Goal: Task Accomplishment & Management: Manage account settings

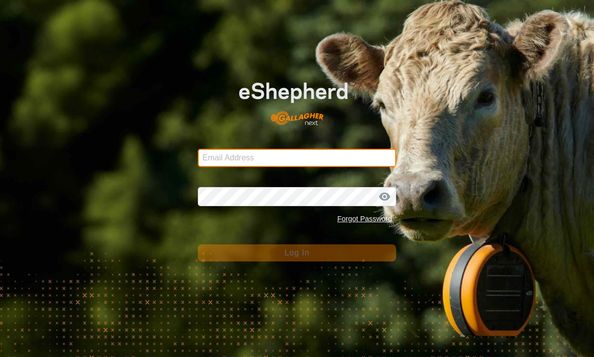
click at [321, 157] on input "Email Address" at bounding box center [297, 158] width 198 height 18
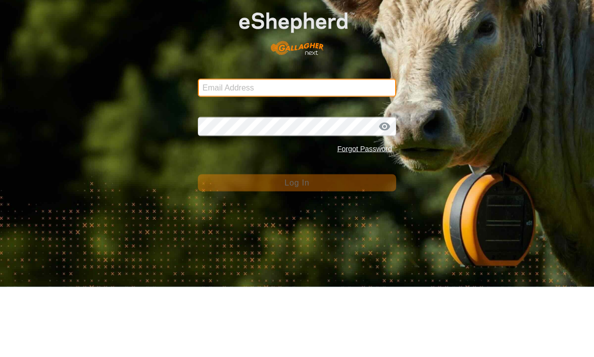
type input "Thomasfoss13@gmail.com"
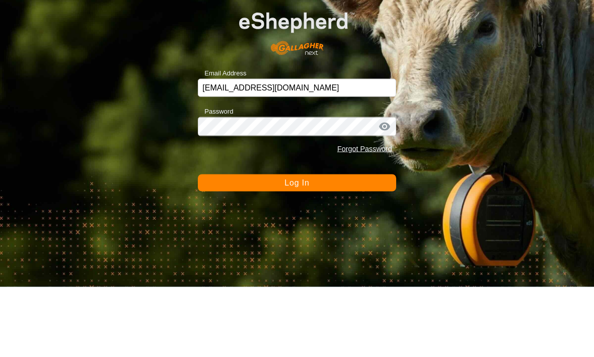
click at [296, 245] on button "Log In" at bounding box center [297, 253] width 198 height 17
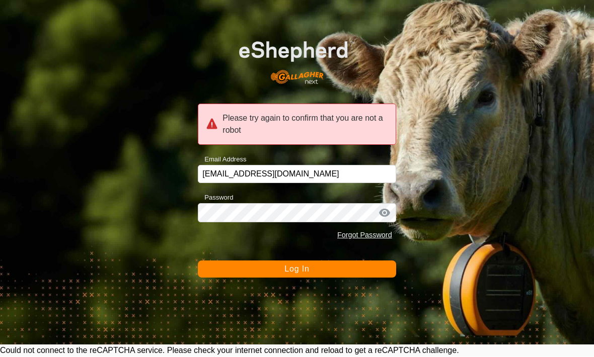
click at [344, 266] on button "Log In" at bounding box center [297, 269] width 198 height 17
click at [342, 125] on div "Please try again to confirm that you are not a robot" at bounding box center [297, 124] width 198 height 41
click at [324, 270] on button "Log In" at bounding box center [297, 269] width 198 height 17
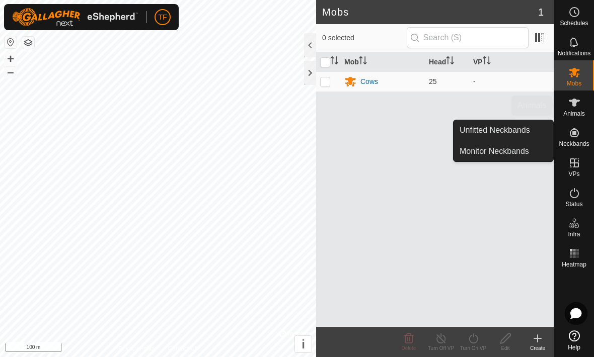
click at [578, 109] on es-animals-svg-icon at bounding box center [574, 103] width 18 height 16
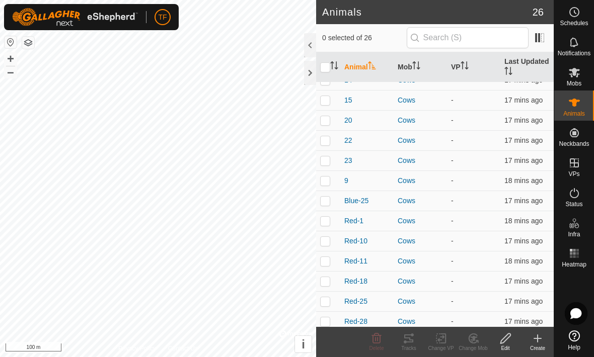
scroll to position [32, 0]
click at [351, 178] on div "9" at bounding box center [366, 181] width 45 height 11
click at [339, 178] on td at bounding box center [328, 181] width 24 height 20
checkbox input "true"
click at [347, 177] on span "9" at bounding box center [346, 181] width 4 height 11
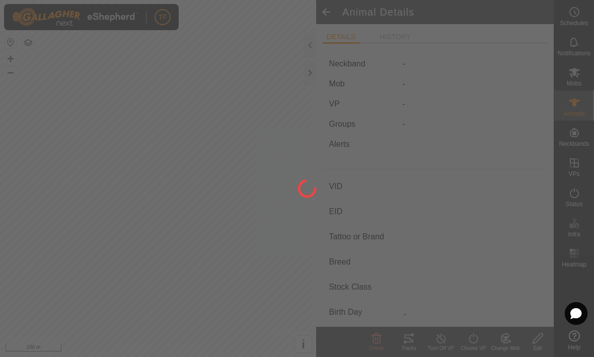
type input "9"
type input "-"
type input "Yellow"
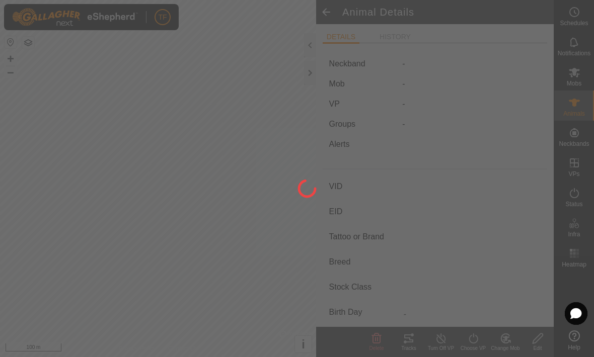
type input "0 kg"
type input "-"
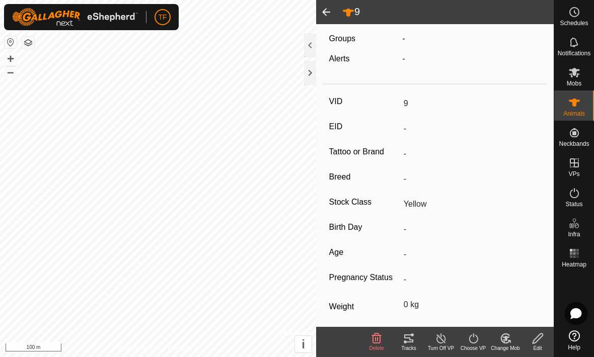
scroll to position [90, 0]
click at [539, 341] on icon at bounding box center [538, 339] width 13 height 12
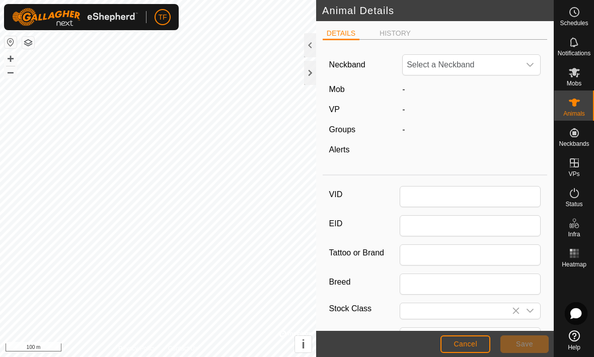
type input "9"
type input "Yellow"
type input "0"
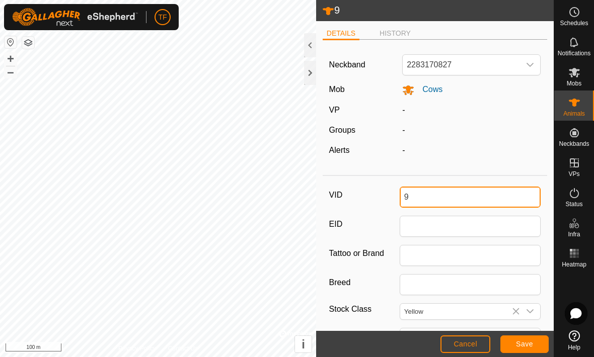
click at [471, 198] on input "9" at bounding box center [470, 197] width 141 height 21
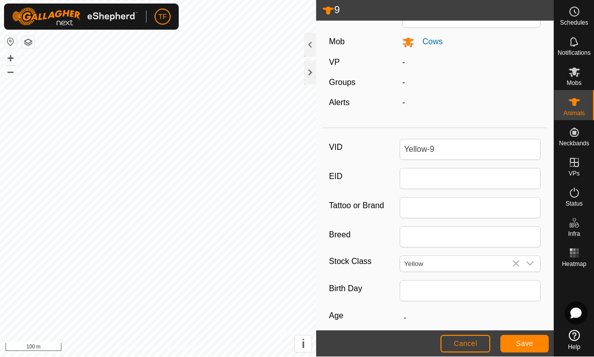
scroll to position [50, 0]
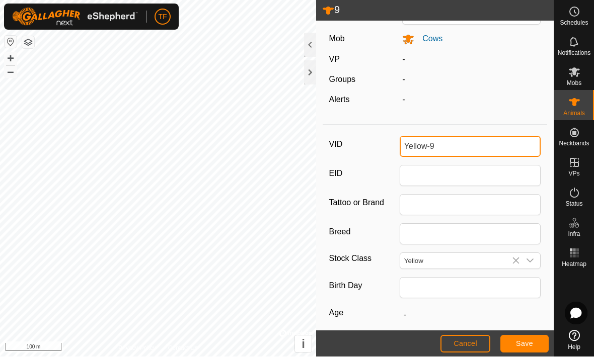
type input "Yellow-9"
click at [518, 263] on icon at bounding box center [516, 261] width 8 height 8
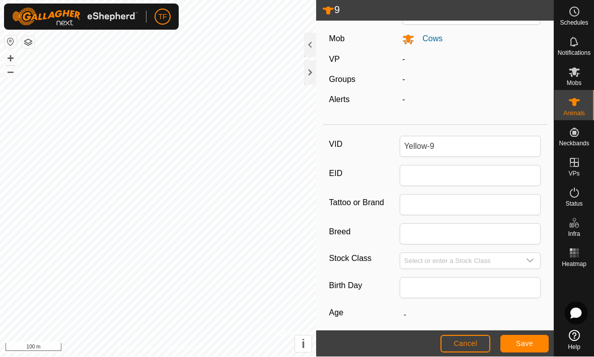
click at [488, 262] on input "Select or enter a Stock Class" at bounding box center [460, 262] width 120 height 16
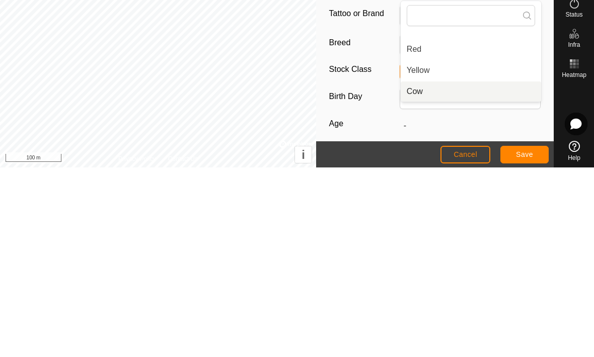
click at [448, 271] on li "Cow" at bounding box center [471, 281] width 140 height 20
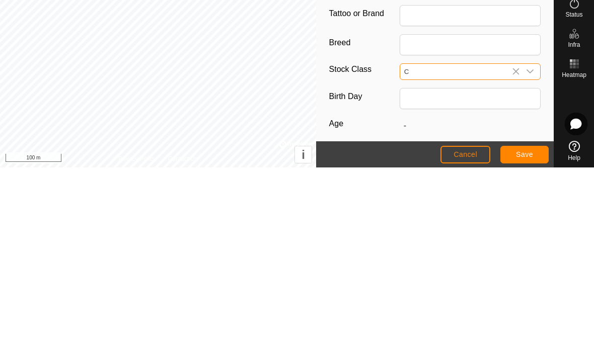
type input "Cow"
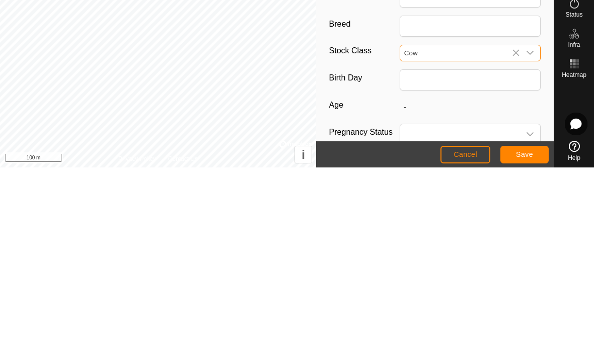
scroll to position [71, 0]
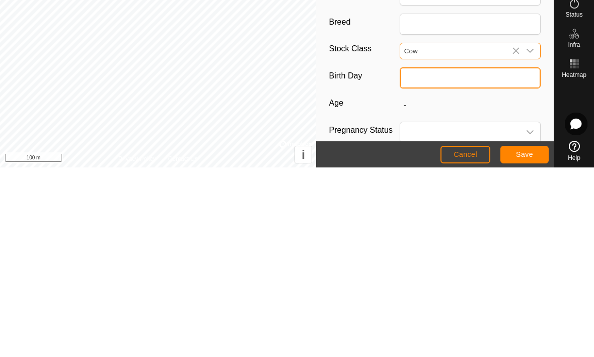
click at [436, 257] on input "text" at bounding box center [470, 267] width 141 height 21
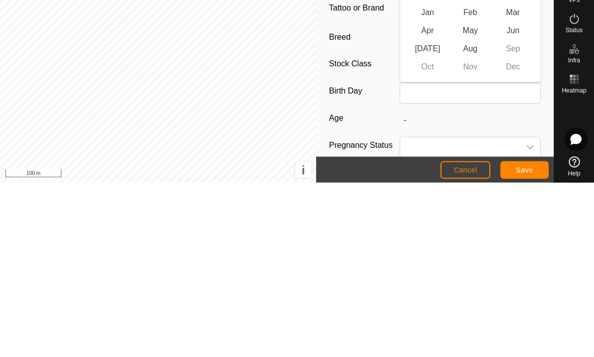
click at [479, 196] on span "May" at bounding box center [470, 205] width 43 height 18
type input "05/2025"
type input "3 months"
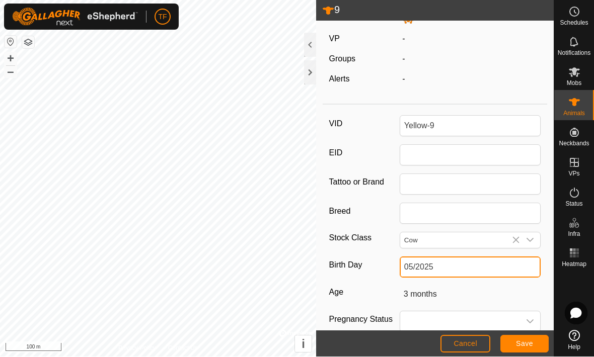
click at [477, 265] on input "05/2025" at bounding box center [470, 267] width 141 height 21
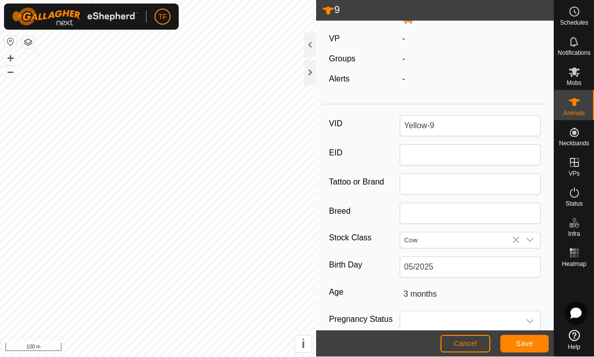
scroll to position [72, 0]
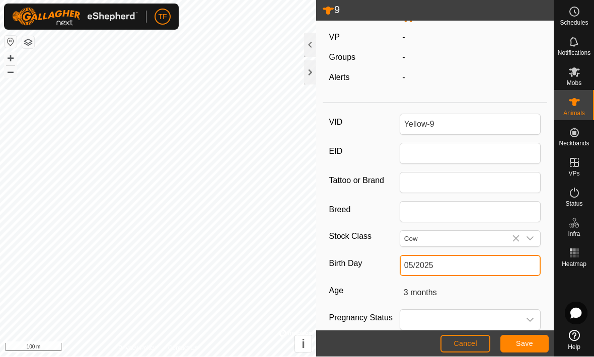
click at [476, 261] on input "05/2025" at bounding box center [470, 266] width 141 height 21
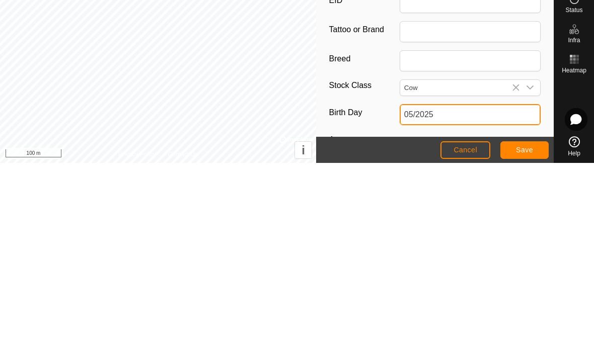
scroll to position [22, 0]
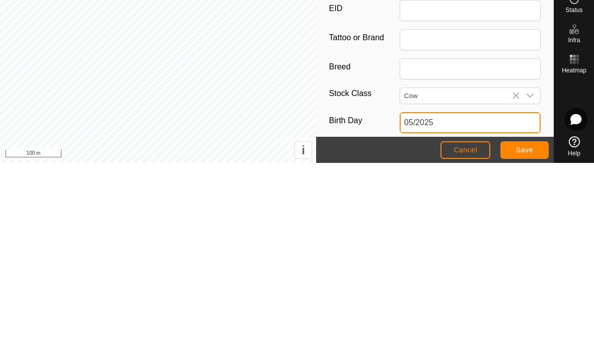
click at [496, 307] on input "05/2025" at bounding box center [470, 317] width 141 height 21
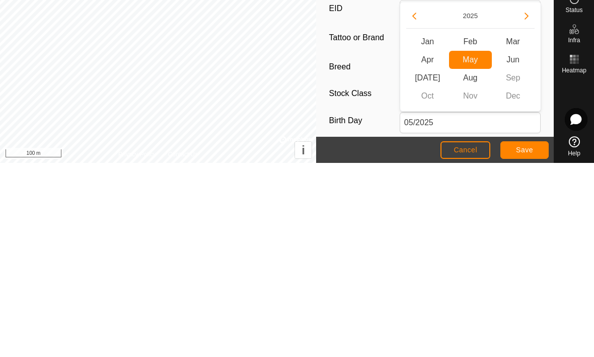
click at [418, 206] on icon "Previous Year" at bounding box center [414, 210] width 8 height 8
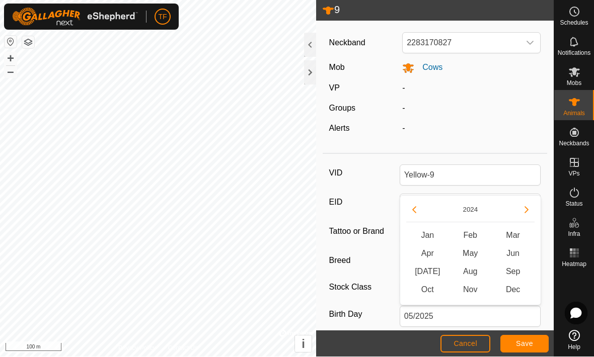
click at [412, 208] on icon "Previous Year" at bounding box center [414, 210] width 8 height 8
click at [412, 210] on icon "Previous Year" at bounding box center [414, 210] width 8 height 8
click at [419, 207] on button "Previous Year" at bounding box center [414, 210] width 16 height 16
click at [475, 250] on span "May" at bounding box center [470, 254] width 43 height 18
type input "05/2021"
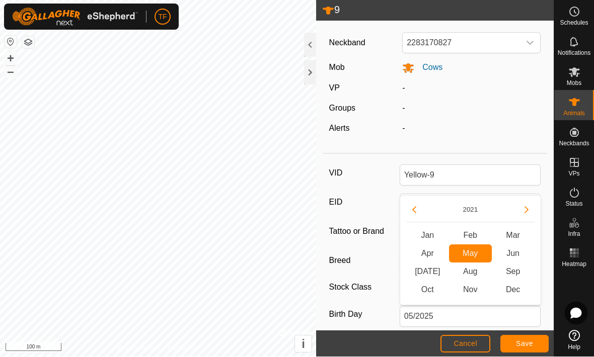
type input "4 years 4 months"
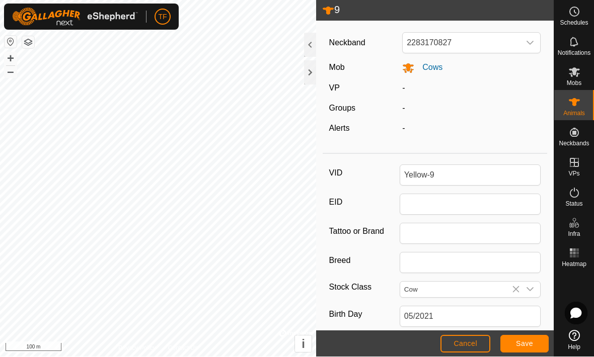
click at [531, 336] on button "Save" at bounding box center [524, 345] width 48 height 18
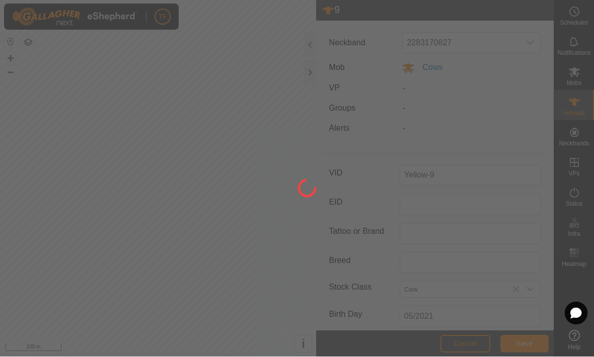
type input "Yellow-9"
type input "-"
type input "4 years 4 months"
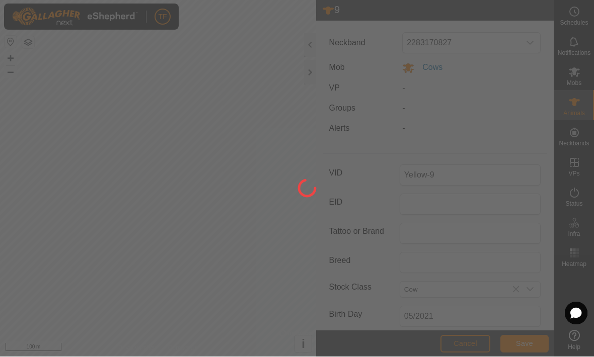
type input "0 kg"
type input "-"
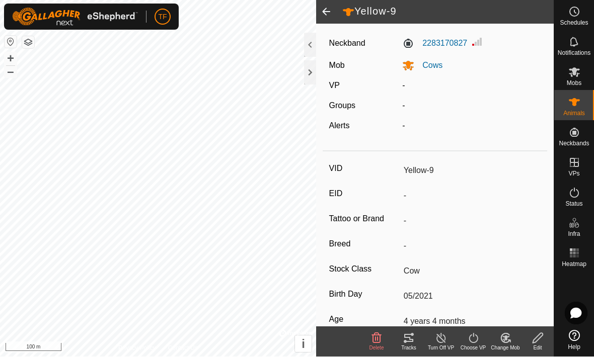
click at [331, 14] on span at bounding box center [326, 12] width 20 height 24
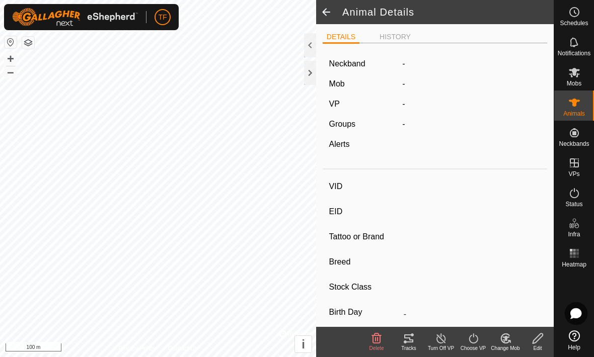
type input "Yellow-9"
type input "-"
type input "Cow"
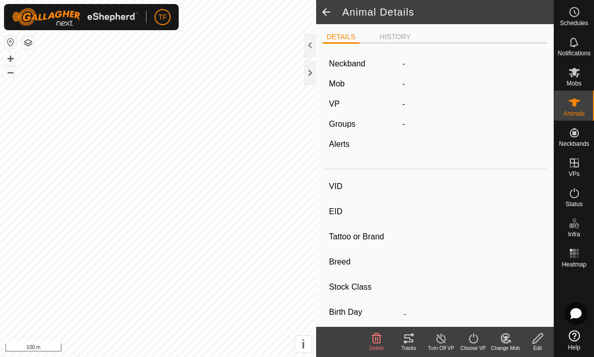
type input "05/2021"
type input "4 years 4 months"
type input "0 kg"
type input "-"
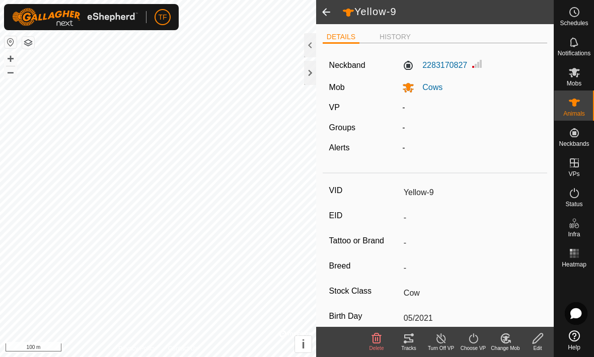
click at [323, 21] on span at bounding box center [326, 12] width 20 height 24
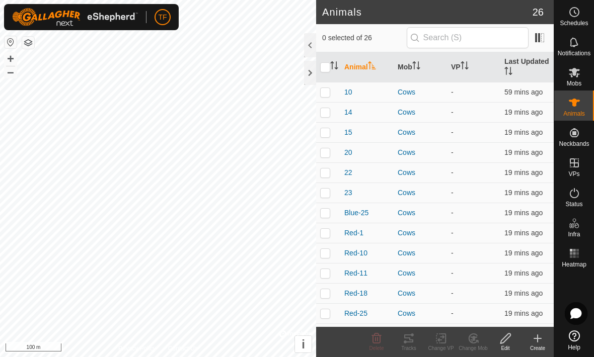
click at [348, 188] on span "23" at bounding box center [348, 193] width 8 height 11
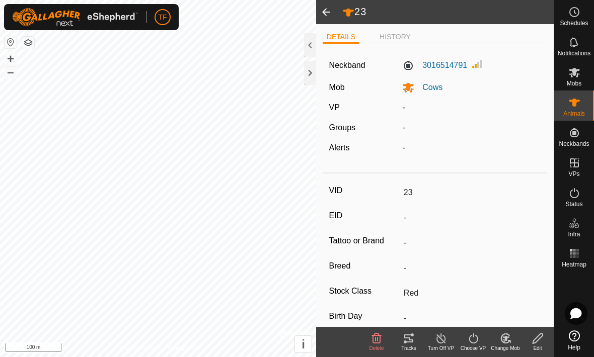
click at [542, 343] on icon at bounding box center [538, 339] width 13 height 12
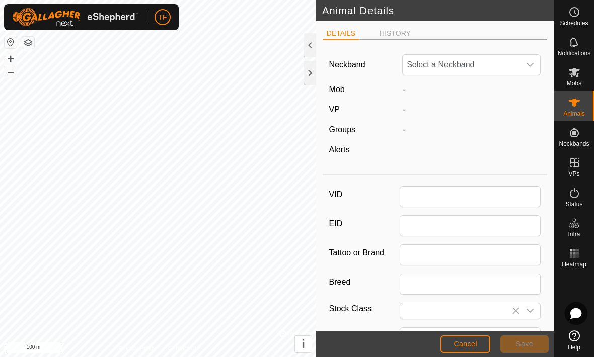
type input "23"
type input "Red"
type input "0"
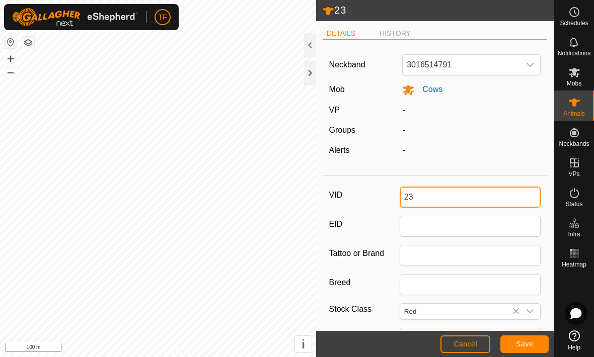
click at [456, 192] on input "23" at bounding box center [470, 197] width 141 height 21
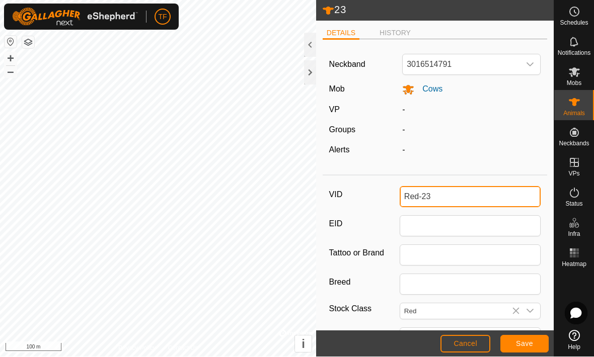
type input "Red-23"
click at [516, 312] on icon at bounding box center [516, 312] width 7 height 7
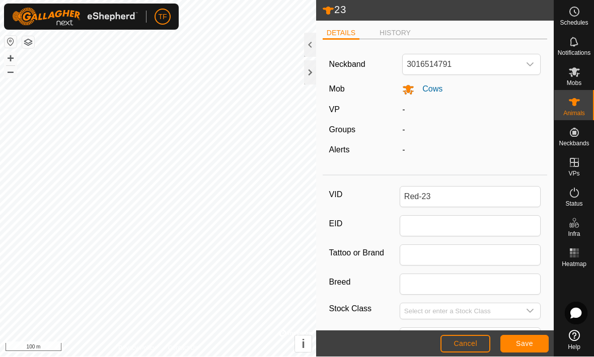
click at [533, 308] on icon "dropdown trigger" at bounding box center [530, 312] width 8 height 8
click at [432, 293] on li "Cow" at bounding box center [471, 294] width 140 height 20
type input "Cow"
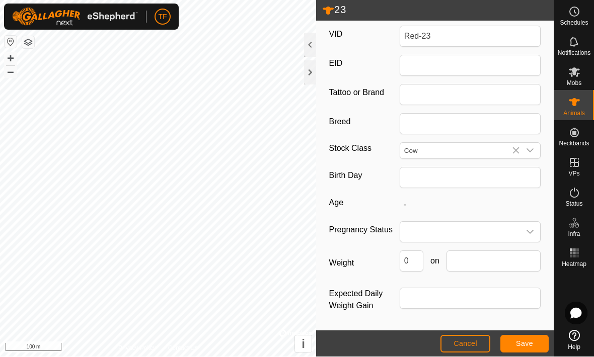
scroll to position [168, 0]
click at [479, 170] on input "text" at bounding box center [470, 178] width 141 height 21
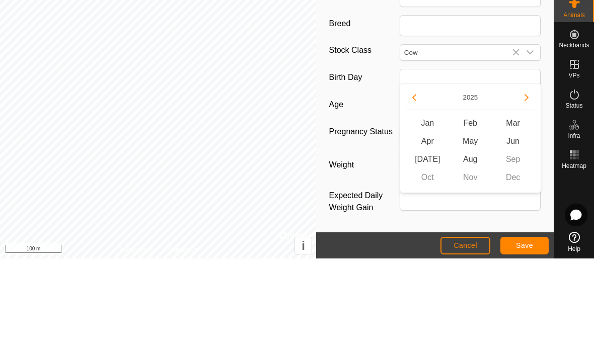
click at [416, 192] on icon "Previous Year" at bounding box center [414, 196] width 8 height 8
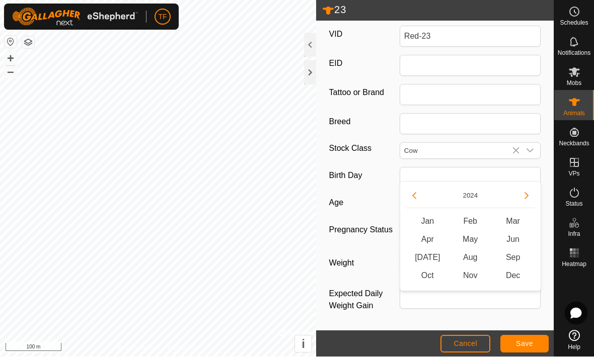
click at [419, 190] on button "Previous Year" at bounding box center [414, 196] width 16 height 16
click at [418, 192] on icon "Previous Year" at bounding box center [414, 196] width 8 height 8
click at [480, 234] on span "May" at bounding box center [470, 240] width 43 height 18
type input "05/2022"
type input "3 years 4 months"
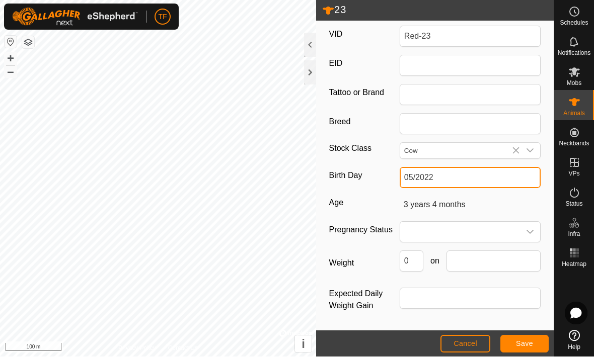
scroll to position [165, 0]
click at [533, 337] on button "Save" at bounding box center [524, 345] width 48 height 18
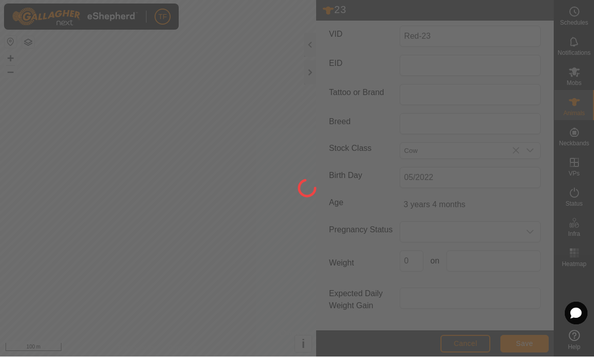
scroll to position [144, 0]
type input "23"
type input "-"
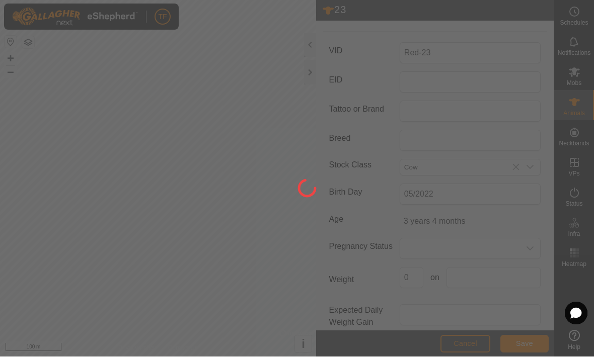
type input "-"
type input "0 kg"
type input "-"
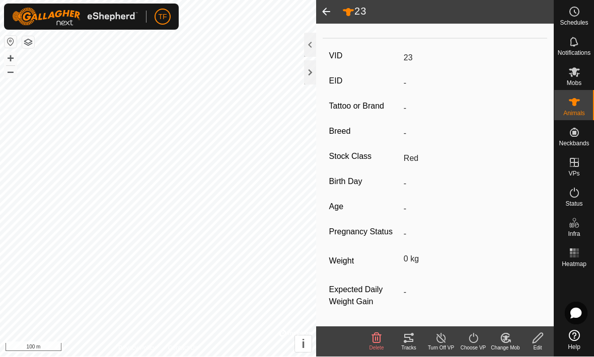
type input "Red-23"
type input "3 years 4 months"
type input "Cow"
type input "05/2022"
click at [323, 13] on span at bounding box center [326, 12] width 20 height 24
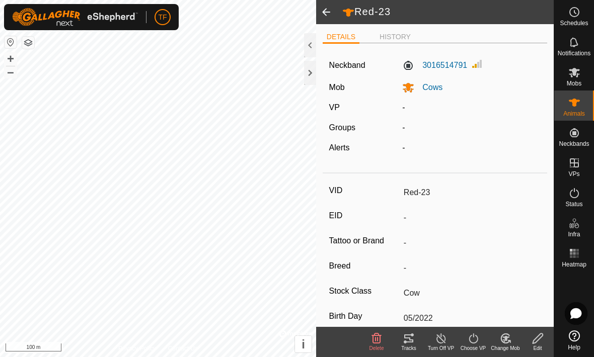
click at [329, 18] on span at bounding box center [326, 12] width 20 height 24
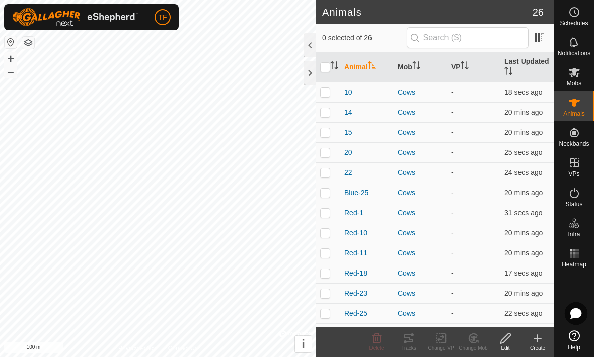
click at [351, 171] on span "22" at bounding box center [348, 173] width 8 height 11
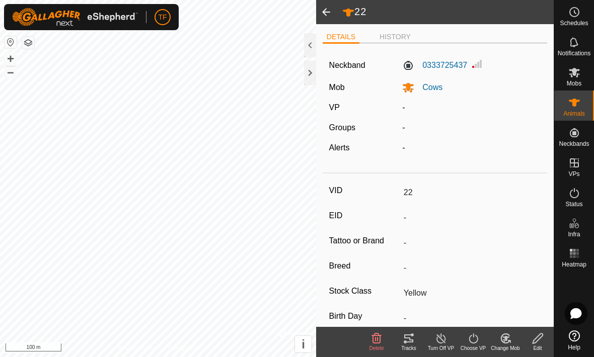
click at [540, 347] on div "Edit" at bounding box center [538, 349] width 32 height 8
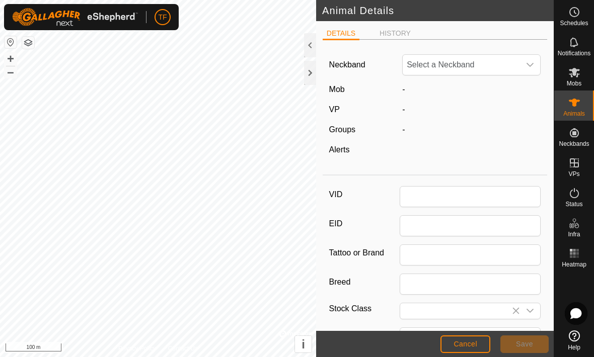
type input "22"
type input "Yellow"
type input "0"
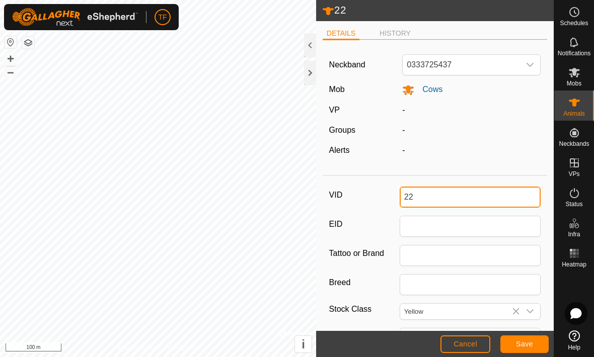
click at [407, 200] on input "22" at bounding box center [470, 197] width 141 height 21
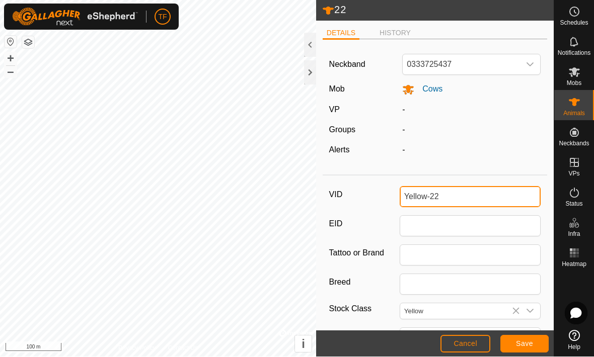
type input "Yellow-22"
click at [513, 311] on icon at bounding box center [516, 312] width 8 height 8
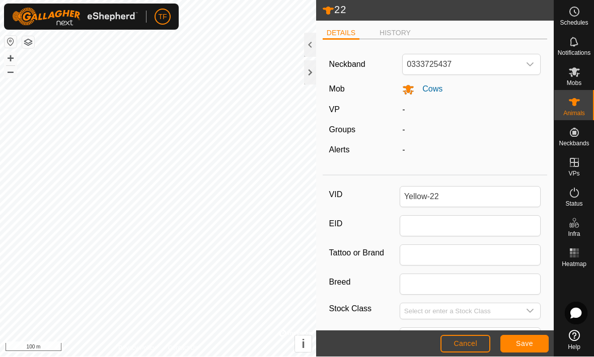
click at [539, 312] on div "dropdown trigger" at bounding box center [530, 312] width 20 height 16
click at [443, 290] on li "Cow" at bounding box center [471, 294] width 140 height 20
type input "Cow"
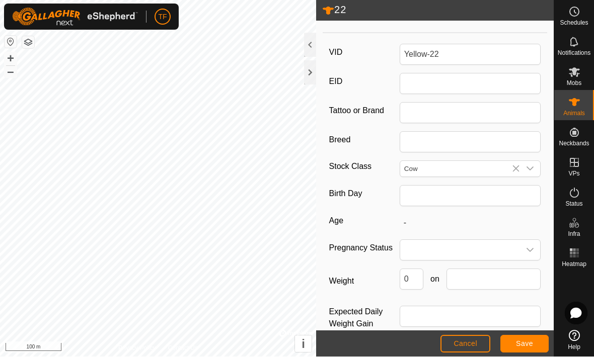
scroll to position [149, 0]
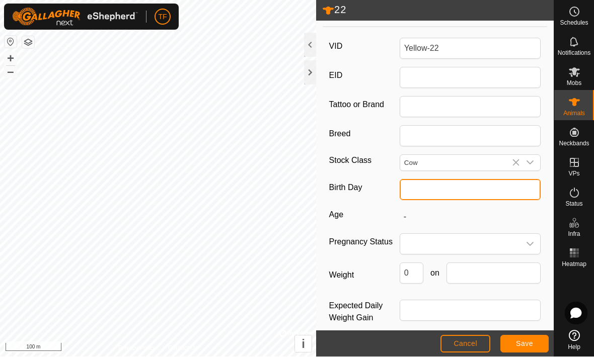
click at [470, 189] on input "text" at bounding box center [470, 190] width 141 height 21
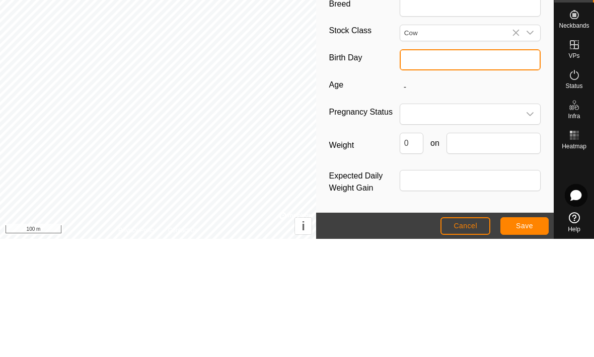
scroll to position [167, 0]
click at [442, 168] on input "text" at bounding box center [470, 178] width 141 height 21
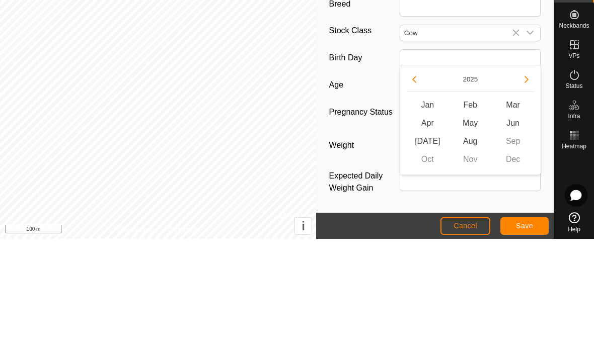
click at [419, 190] on button "Previous Year" at bounding box center [414, 198] width 16 height 16
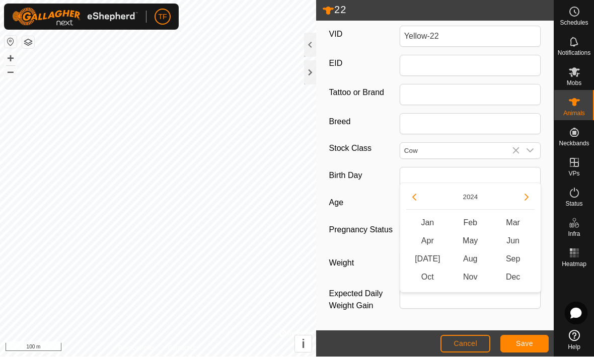
click at [420, 192] on button "Previous Year" at bounding box center [414, 198] width 16 height 16
click at [414, 192] on button "Previous Year" at bounding box center [414, 198] width 16 height 16
click at [413, 187] on div "[DATE] Feb Mar Apr May Jun [DATE] Aug Sep Oct Nov Dec" at bounding box center [470, 238] width 141 height 110
click at [421, 198] on button "Previous Year" at bounding box center [414, 198] width 16 height 16
click at [479, 238] on span "May" at bounding box center [470, 242] width 43 height 18
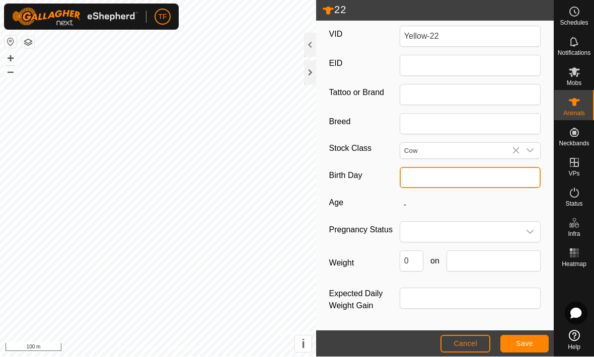
type input "05/2021"
type input "4 years 4 months"
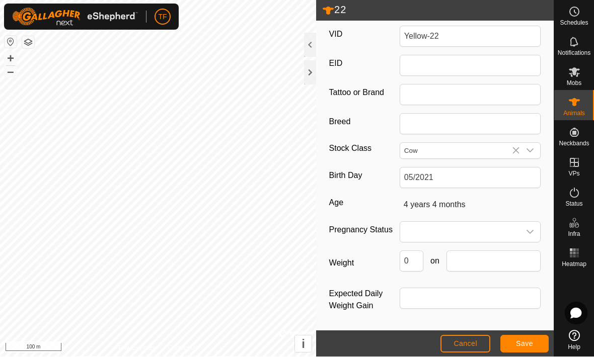
click at [535, 341] on button "Save" at bounding box center [524, 345] width 48 height 18
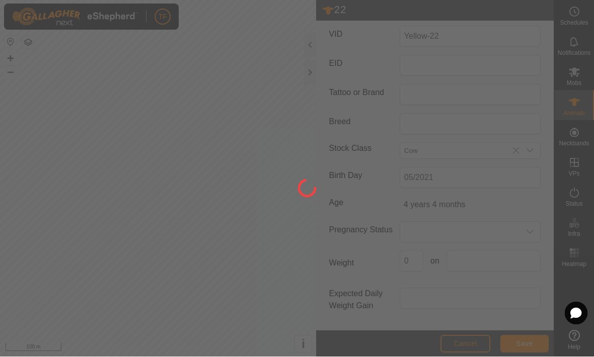
scroll to position [144, 0]
type input "22"
type input "-"
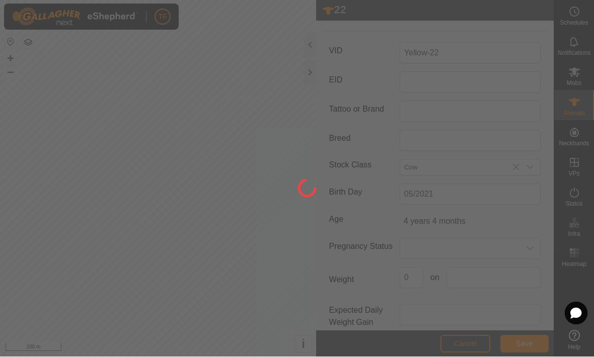
type input "-"
type input "0 kg"
type input "-"
type input "Yellow-22"
type input "4 years 4 months"
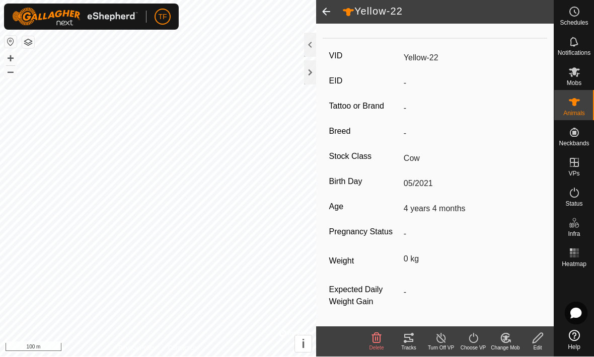
click at [324, 19] on span at bounding box center [326, 12] width 20 height 24
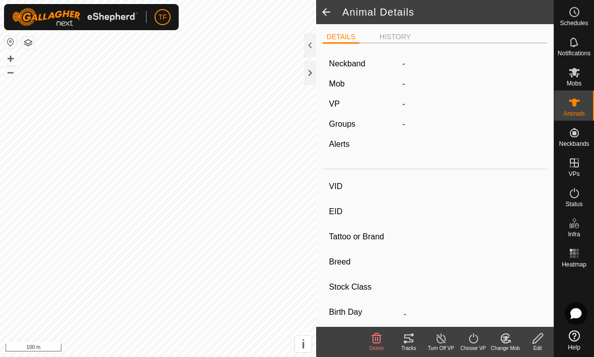
type input "Yellow-22"
type input "-"
type input "Cow"
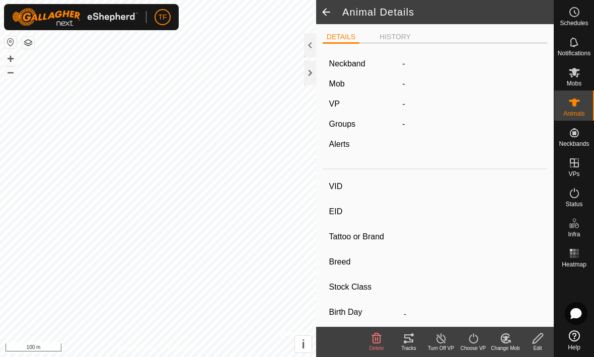
type input "05/2021"
type input "4 years 4 months"
type input "0 kg"
type input "-"
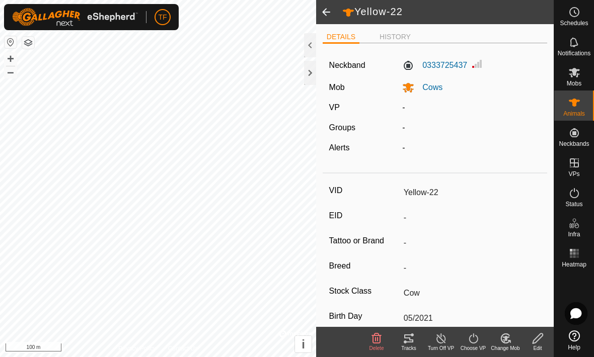
click at [326, 19] on span at bounding box center [326, 12] width 20 height 24
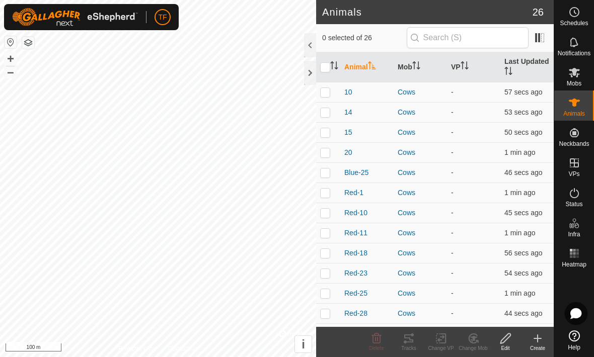
click at [354, 150] on div "20" at bounding box center [366, 152] width 45 height 11
click at [348, 154] on span "20" at bounding box center [348, 152] width 8 height 11
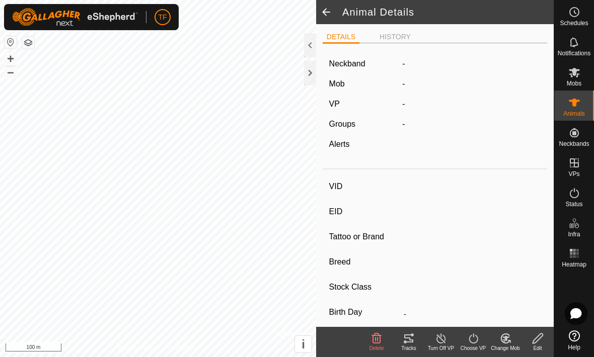
type input "20"
type input "-"
type input "Yellow"
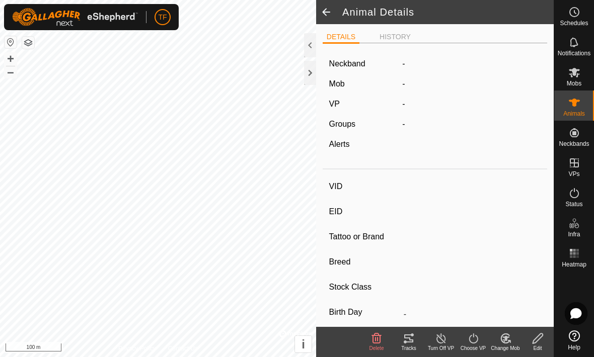
type input "0 kg"
type input "-"
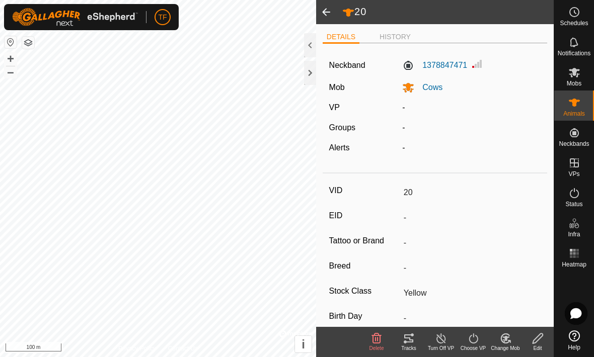
click at [545, 337] on edit-svg-icon at bounding box center [538, 339] width 32 height 12
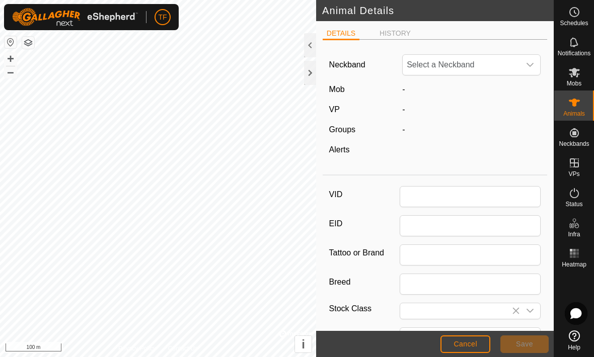
type input "20"
type input "Yellow"
type input "0"
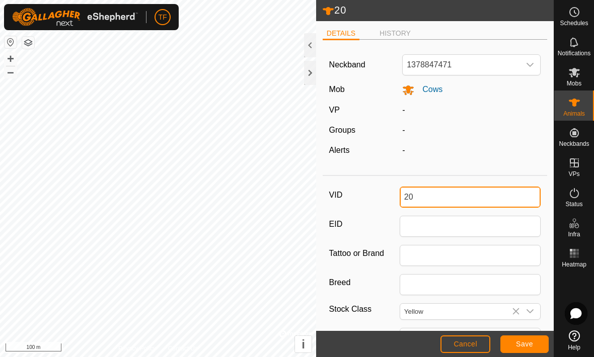
click at [439, 198] on input "20" at bounding box center [470, 197] width 141 height 21
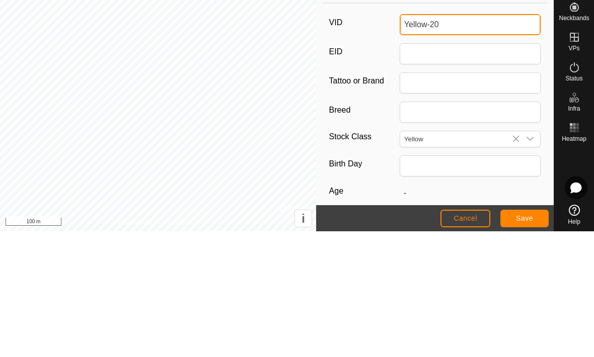
scroll to position [72, 0]
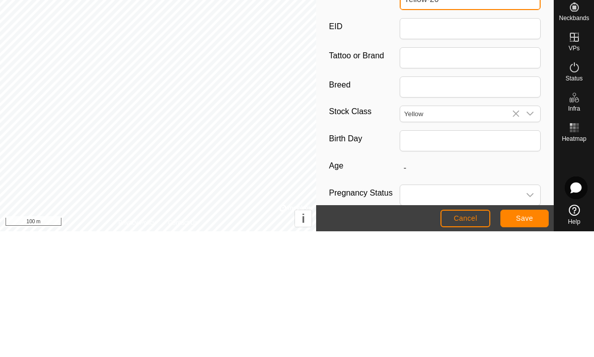
type input "Yellow-20"
click at [517, 236] on icon at bounding box center [516, 240] width 8 height 8
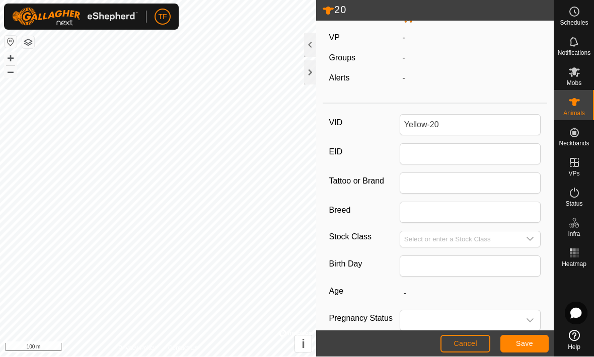
click at [535, 242] on div "dropdown trigger" at bounding box center [530, 240] width 20 height 16
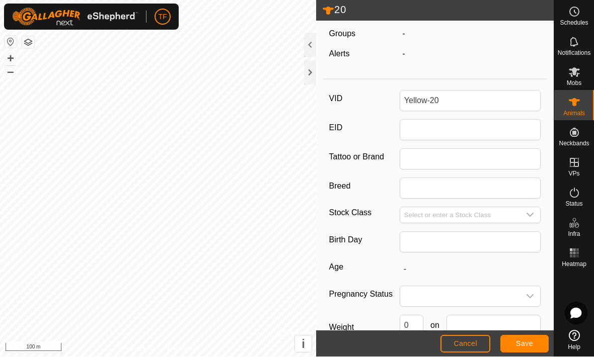
click at [532, 209] on div "dropdown trigger" at bounding box center [530, 216] width 20 height 16
click at [428, 313] on li "Cow" at bounding box center [471, 316] width 140 height 20
type input "Cow"
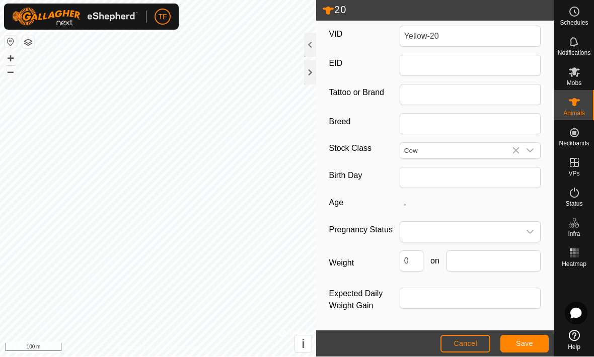
scroll to position [168, 0]
click at [478, 168] on input "text" at bounding box center [470, 178] width 141 height 21
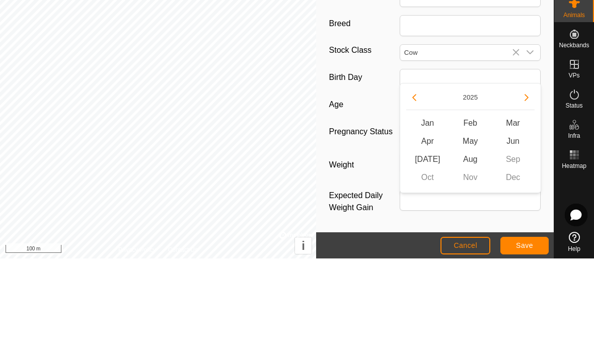
click at [417, 188] on button "Previous Year" at bounding box center [414, 196] width 16 height 16
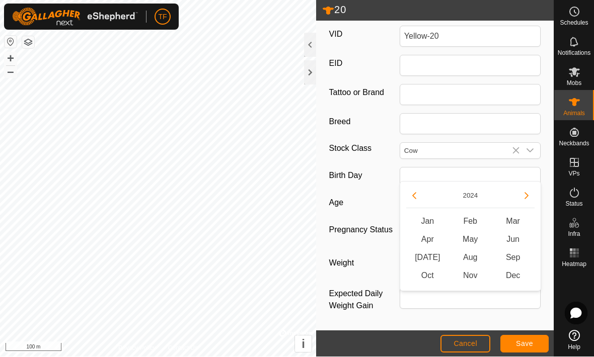
click at [406, 195] on button "Previous Year" at bounding box center [414, 196] width 16 height 16
click at [407, 195] on button "Previous Year" at bounding box center [414, 196] width 16 height 16
click at [411, 194] on icon "Previous Year" at bounding box center [414, 196] width 8 height 8
click at [480, 234] on span "May" at bounding box center [470, 240] width 43 height 18
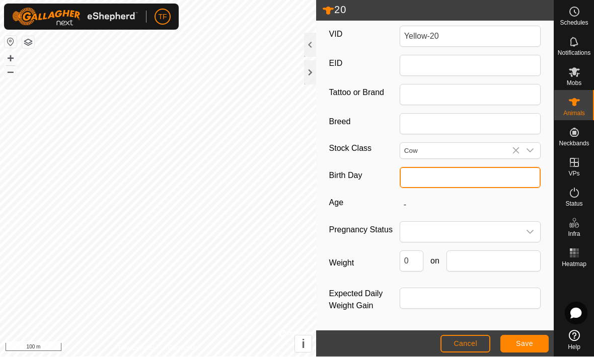
type input "05/2021"
type input "4 years 4 months"
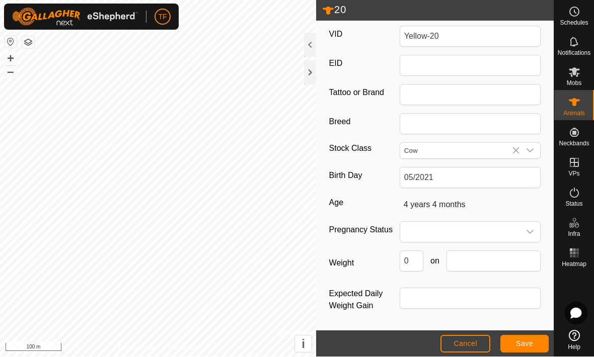
click at [530, 336] on button "Save" at bounding box center [524, 345] width 48 height 18
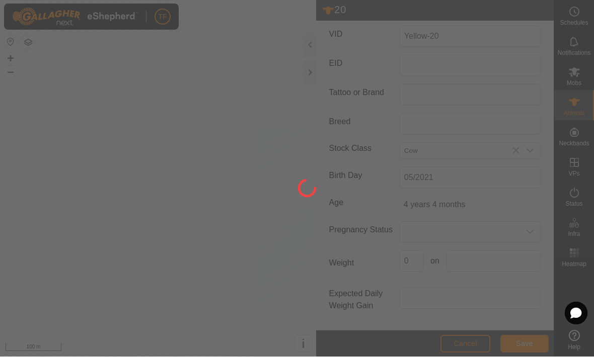
scroll to position [144, 0]
type input "20"
type input "-"
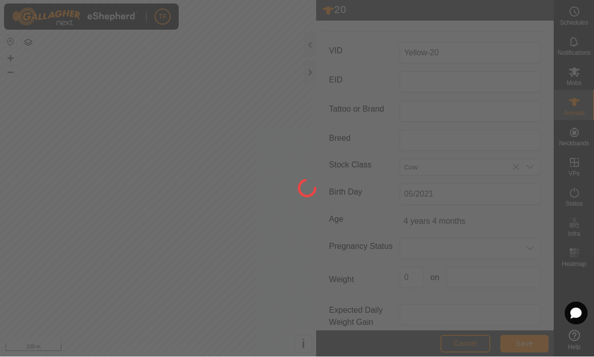
type input "-"
type input "0 kg"
type input "-"
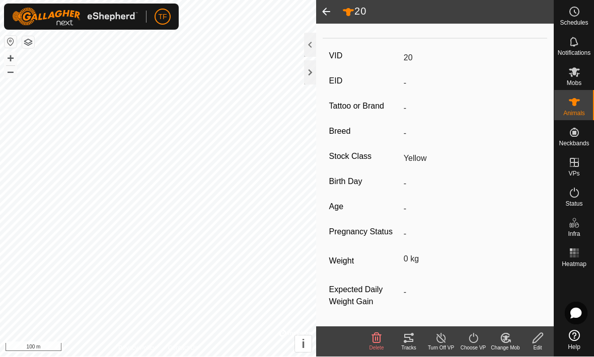
type input "Yellow-20"
type input "4 years 4 months"
type input "Cow"
type input "05/2021"
click at [330, 10] on span at bounding box center [326, 12] width 20 height 24
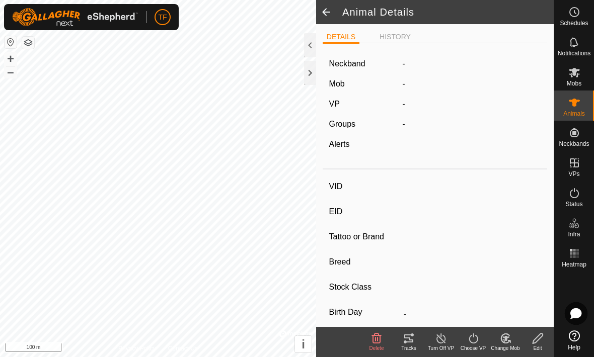
type input "Yellow-20"
type input "-"
type input "Cow"
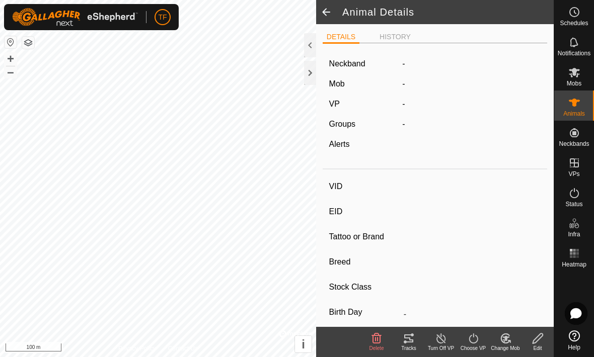
type input "05/2021"
type input "4 years 4 months"
type input "0 kg"
type input "-"
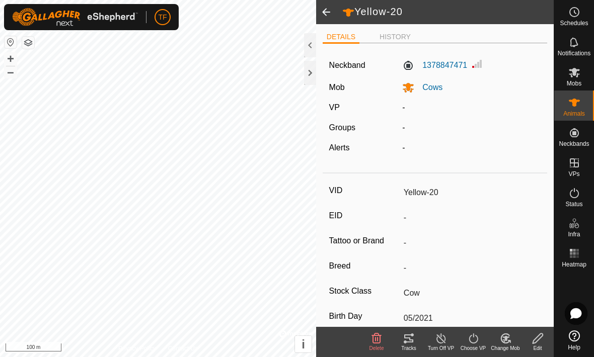
click at [328, 14] on span at bounding box center [326, 12] width 20 height 24
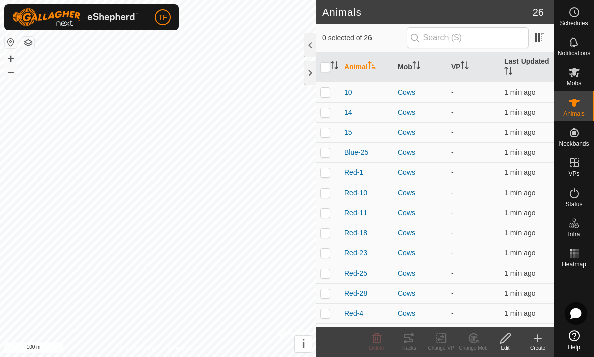
click at [348, 132] on span "15" at bounding box center [348, 132] width 8 height 11
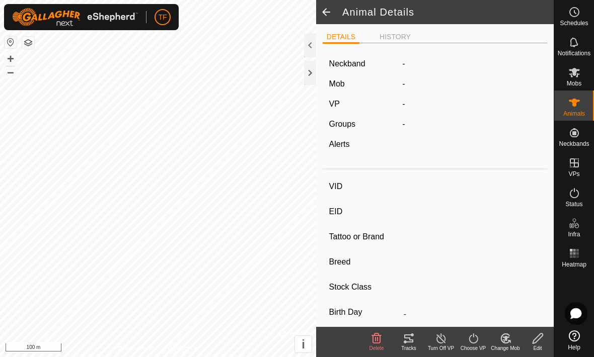
type input "15"
type input "-"
type input "Red"
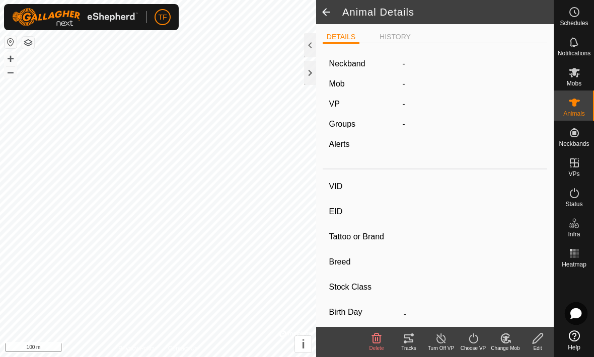
type input "0 kg"
type input "-"
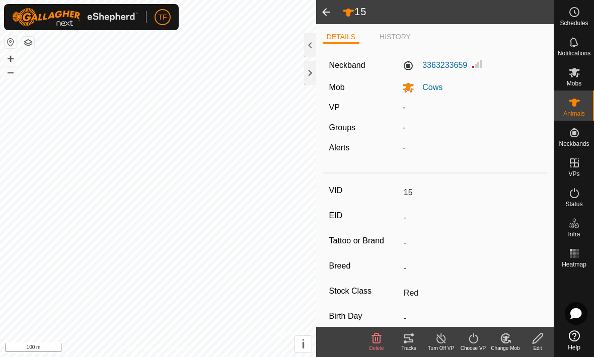
click at [545, 347] on div "Edit" at bounding box center [538, 349] width 32 height 8
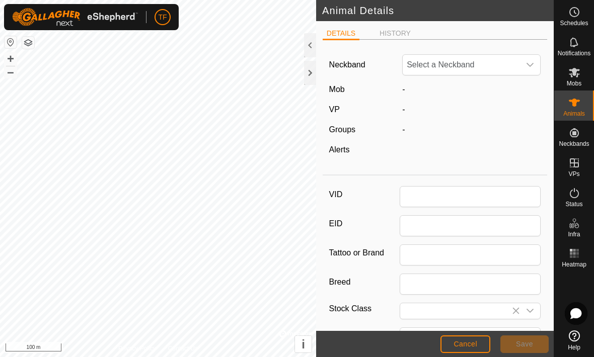
type input "15"
type input "Red"
type input "0"
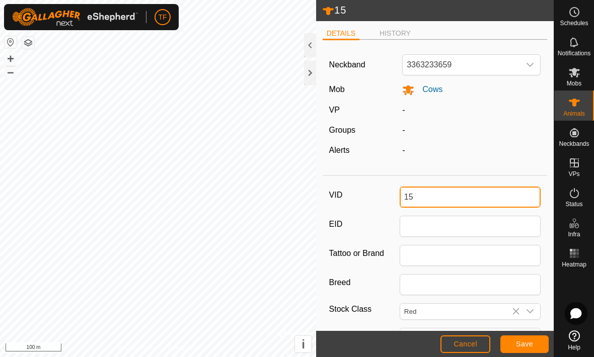
click at [456, 201] on input "15" at bounding box center [470, 197] width 141 height 21
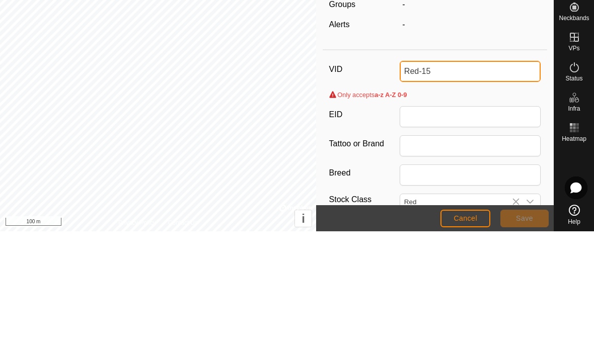
click at [499, 187] on input "Red-15" at bounding box center [470, 197] width 141 height 21
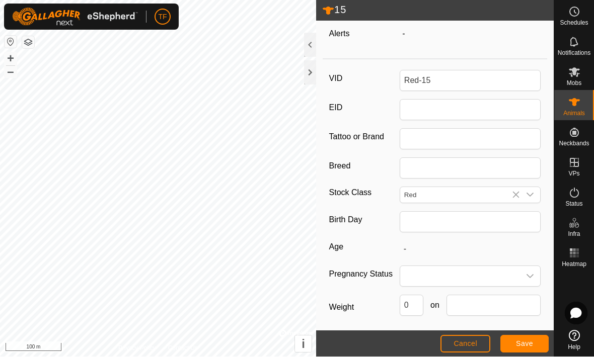
scroll to position [127, 0]
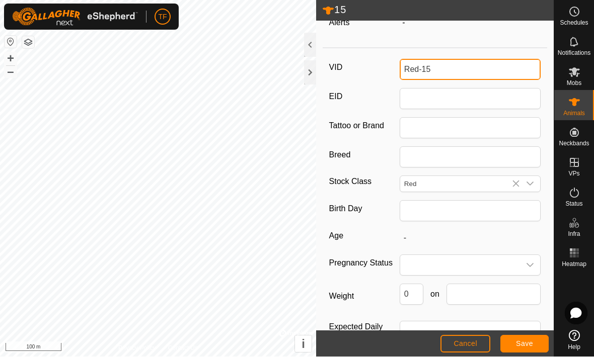
type input "Red-15"
click at [515, 188] on icon at bounding box center [516, 184] width 8 height 8
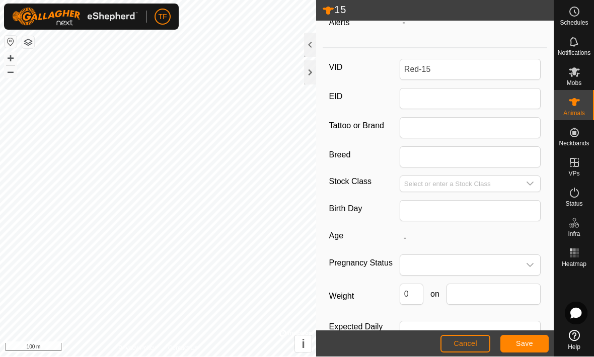
click at [535, 182] on div "dropdown trigger" at bounding box center [530, 185] width 20 height 16
click at [438, 240] on li "Red" at bounding box center [471, 243] width 140 height 20
type input "Red"
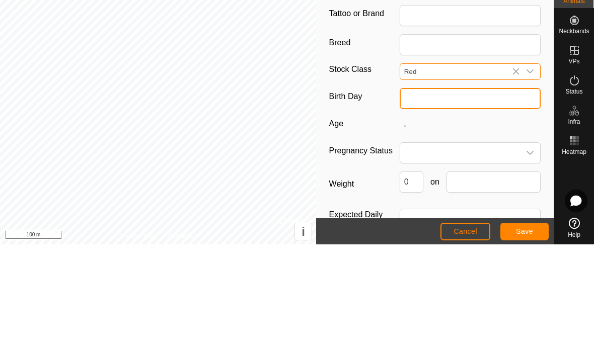
click at [480, 201] on input "text" at bounding box center [470, 211] width 141 height 21
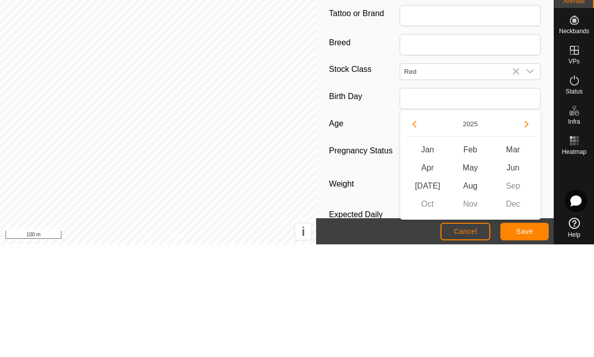
click at [414, 233] on icon "Previous Year" at bounding box center [414, 237] width 8 height 8
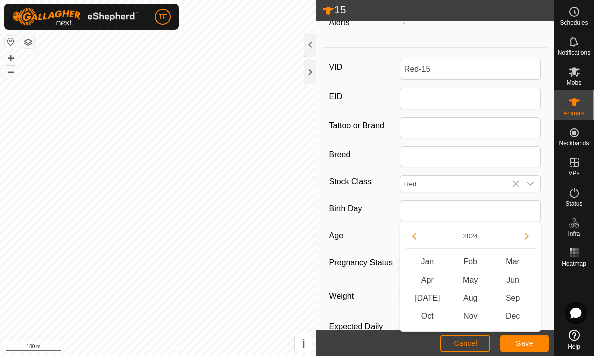
click at [418, 227] on div "[DATE] Feb Mar Apr May Jun [DATE] Aug Sep Oct Nov Dec" at bounding box center [470, 278] width 141 height 110
click at [421, 235] on button "Previous Year" at bounding box center [414, 237] width 16 height 16
click at [414, 235] on icon "Previous Year" at bounding box center [414, 237] width 4 height 7
click at [479, 279] on span "May" at bounding box center [470, 281] width 43 height 18
type input "05/2022"
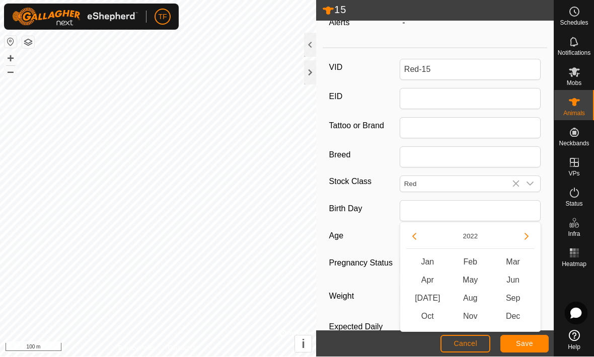
type input "3 years 4 months"
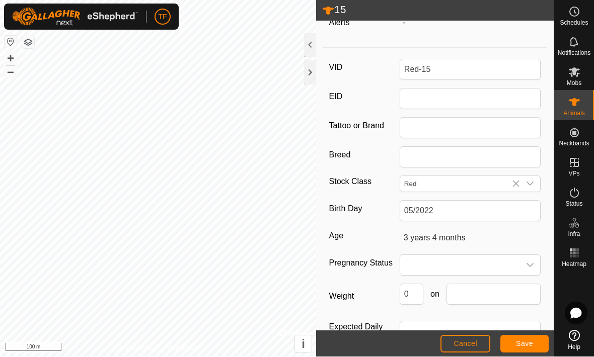
click at [533, 338] on button "Save" at bounding box center [524, 345] width 48 height 18
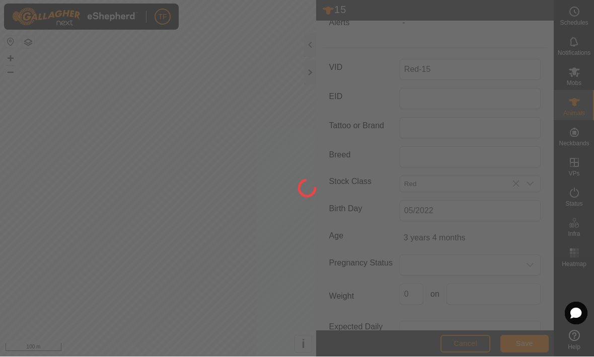
type input "15"
type input "-"
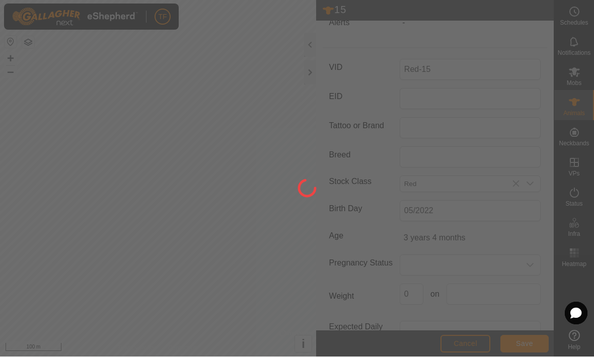
type input "0 kg"
type input "-"
type input "Red-15"
type input "3 years 4 months"
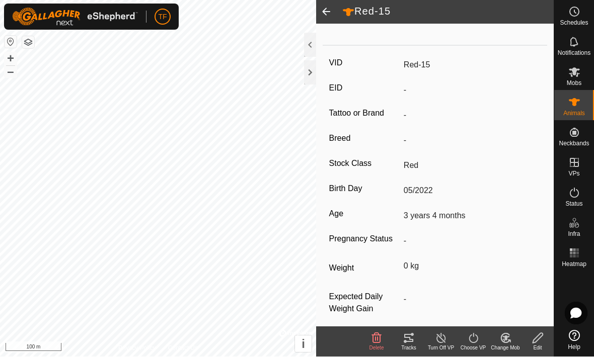
click at [328, 14] on span at bounding box center [326, 12] width 20 height 24
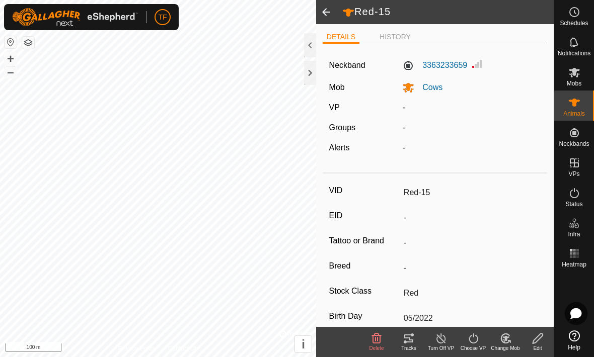
click at [330, 13] on span at bounding box center [326, 12] width 20 height 24
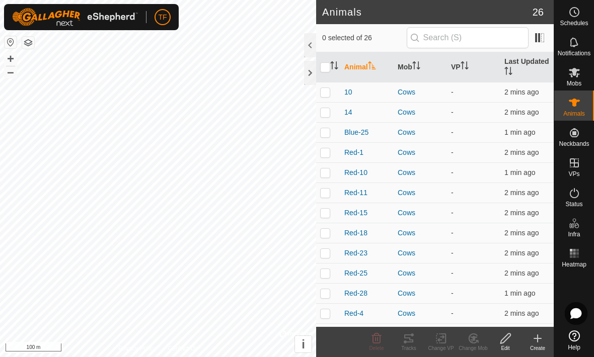
click at [351, 107] on span "14" at bounding box center [348, 112] width 8 height 11
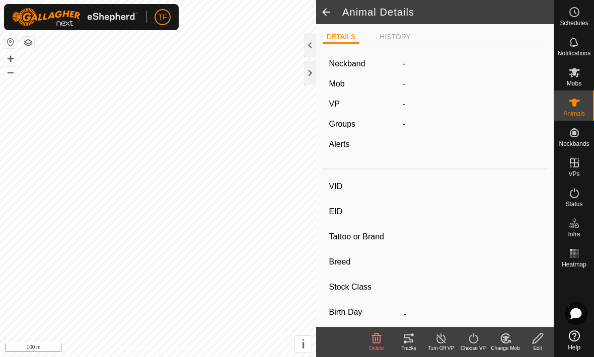
type input "14"
type input "-"
type input "Red"
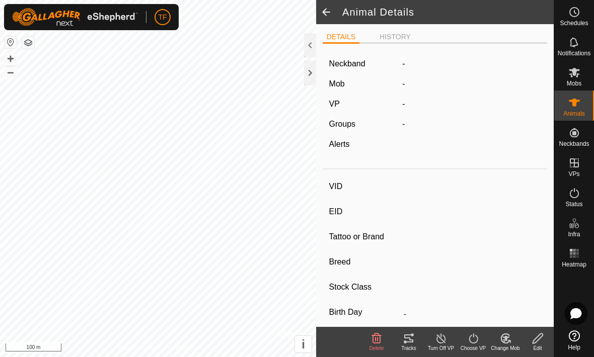
type input "0 kg"
type input "-"
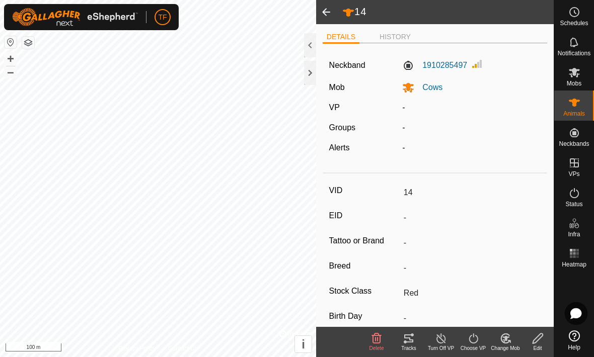
click at [543, 343] on icon at bounding box center [538, 339] width 13 height 12
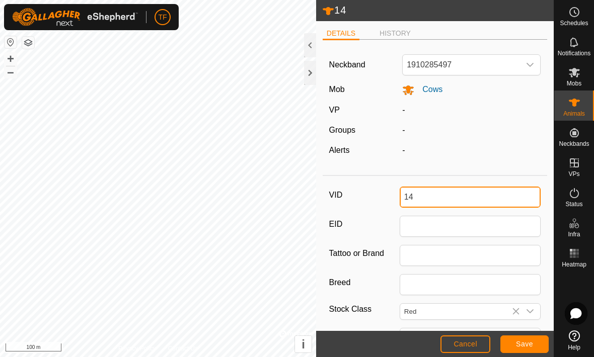
click at [400, 197] on input "14" at bounding box center [470, 197] width 141 height 21
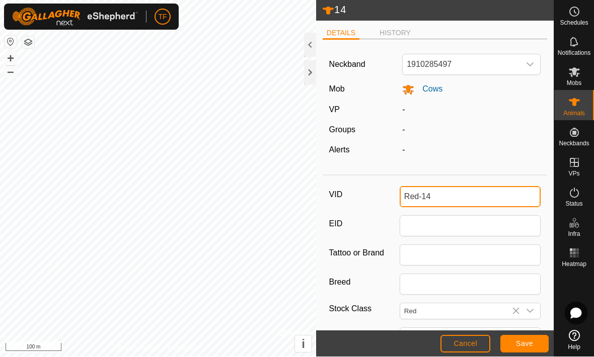
type input "Red-14"
click at [512, 308] on icon at bounding box center [516, 312] width 8 height 8
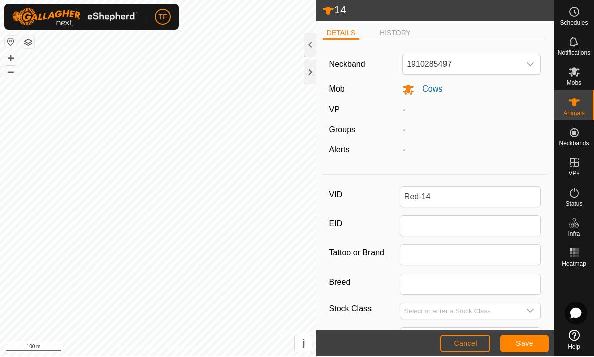
click at [534, 311] on icon "dropdown trigger" at bounding box center [530, 312] width 8 height 8
click at [432, 250] on li "Red" at bounding box center [471, 252] width 140 height 20
type input "Red"
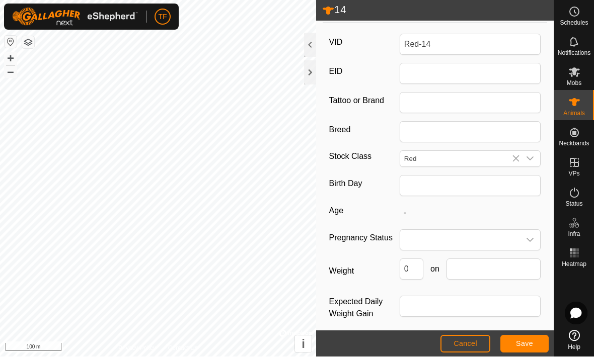
scroll to position [152, 0]
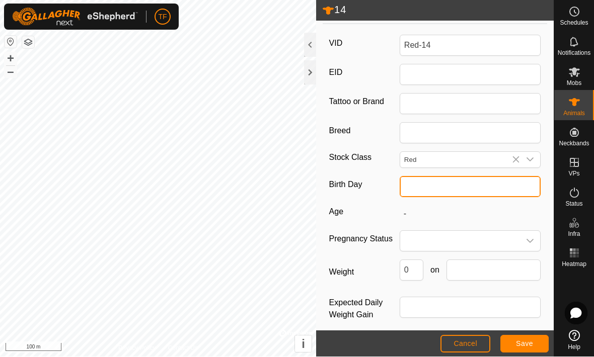
click at [463, 185] on input "text" at bounding box center [470, 187] width 141 height 21
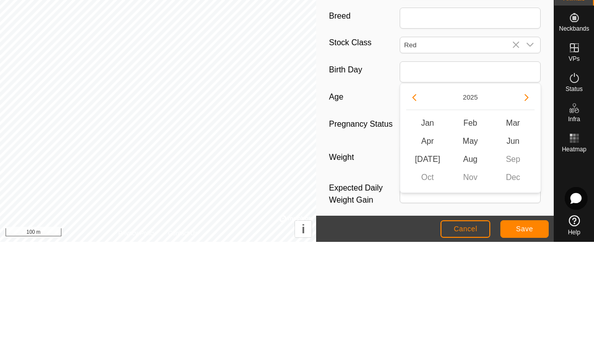
click at [418, 205] on button "Previous Year" at bounding box center [414, 213] width 16 height 16
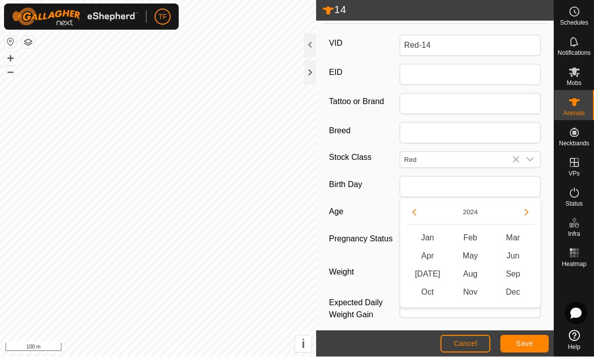
click at [413, 205] on button "Previous Year" at bounding box center [414, 213] width 16 height 16
click at [413, 207] on button "Previous Year" at bounding box center [414, 213] width 16 height 16
click at [478, 257] on span "May" at bounding box center [470, 257] width 43 height 18
type input "05/2022"
type input "3 years 4 months"
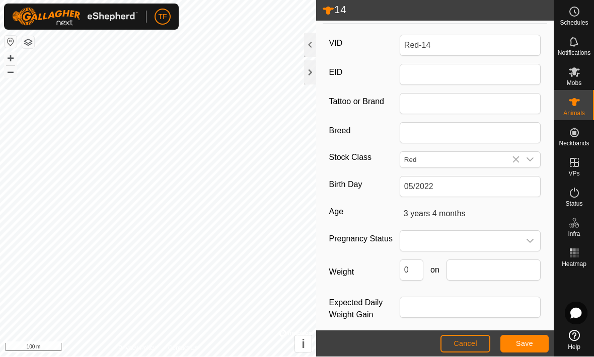
click at [520, 342] on span "Save" at bounding box center [524, 344] width 17 height 8
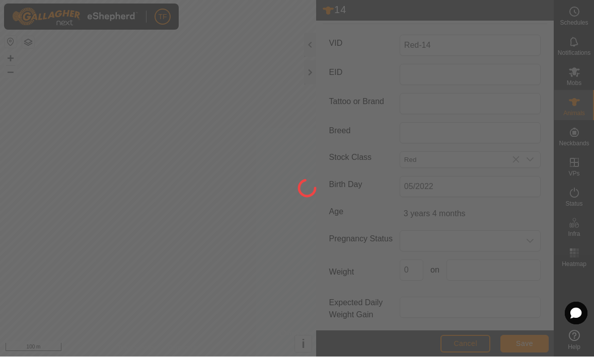
type input "14"
type input "-"
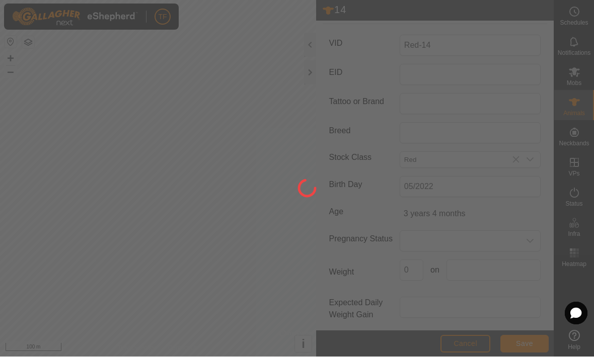
type input "0 kg"
type input "-"
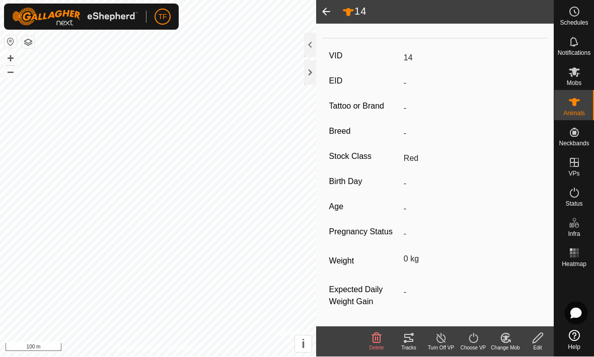
type input "Red-14"
type input "3 years 4 months"
type input "05/2022"
click at [331, 14] on span at bounding box center [326, 12] width 20 height 24
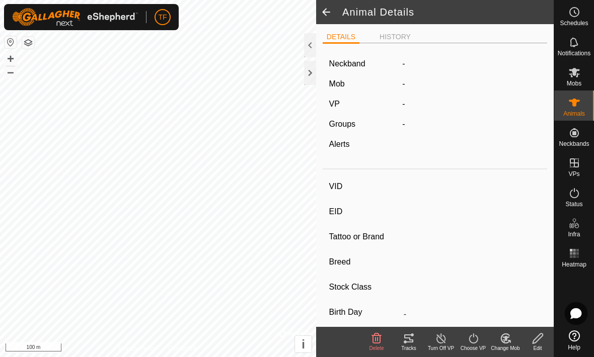
type input "Red-14"
type input "-"
type input "Red"
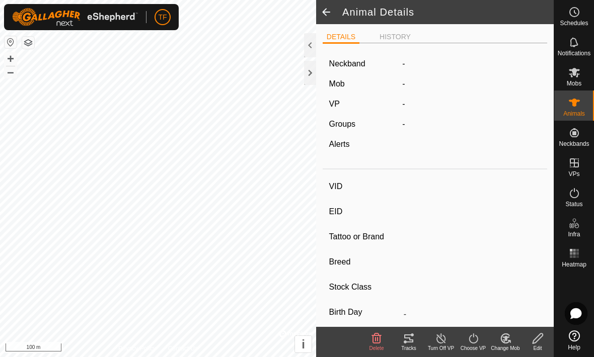
type input "05/2022"
type input "3 years 4 months"
type input "0 kg"
type input "-"
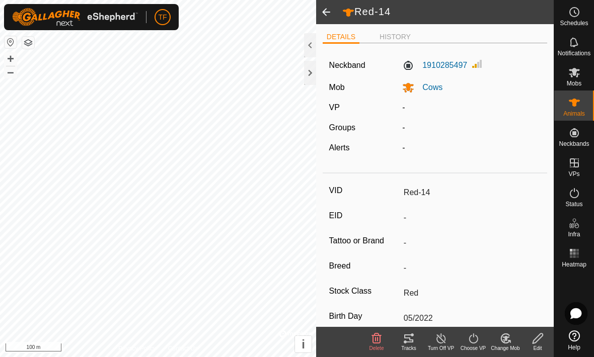
click at [330, 9] on span at bounding box center [326, 12] width 20 height 24
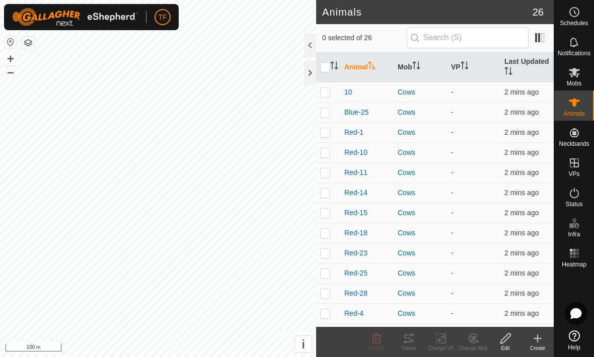
click at [351, 88] on span "10" at bounding box center [348, 92] width 8 height 11
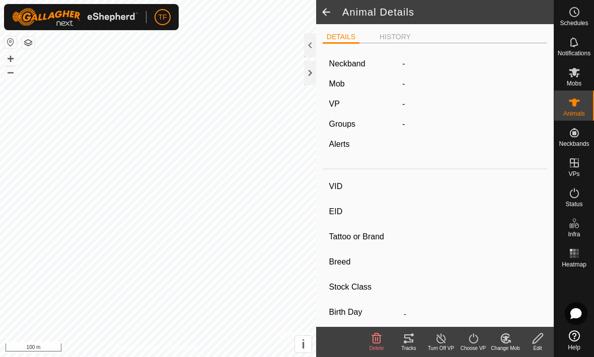
type input "10"
type input "-"
type input "Yellow"
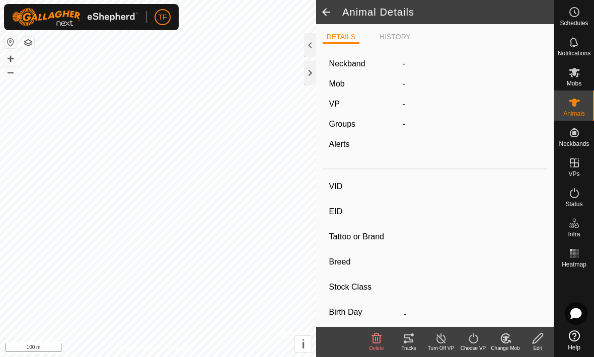
type input "0 kg"
type input "-"
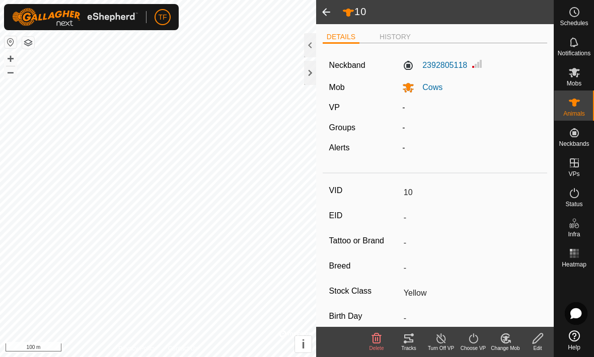
click at [541, 338] on icon at bounding box center [538, 339] width 10 height 10
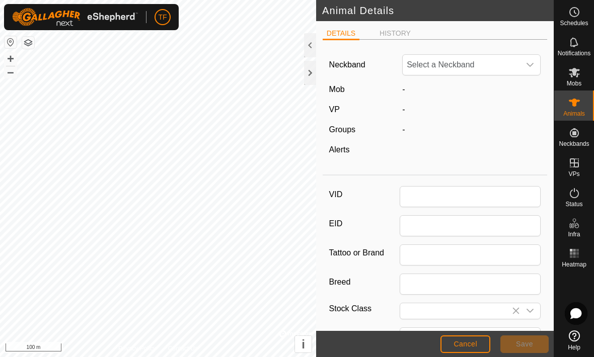
type input "10"
type input "Yellow"
type input "0"
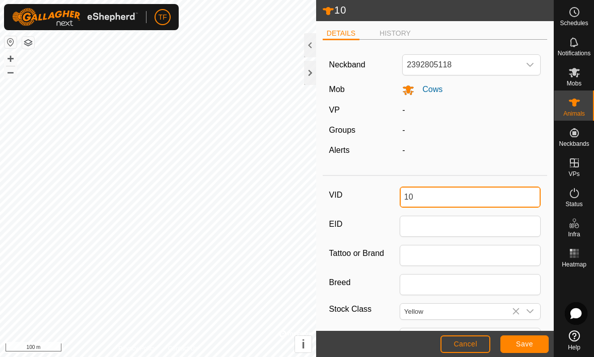
click at [408, 193] on input "10" at bounding box center [470, 197] width 141 height 21
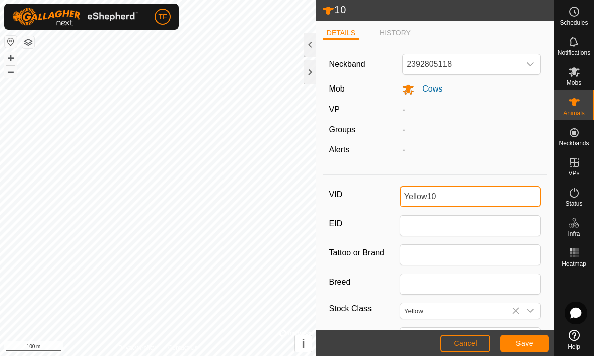
type input "Yellow10"
click at [519, 311] on icon at bounding box center [516, 312] width 8 height 8
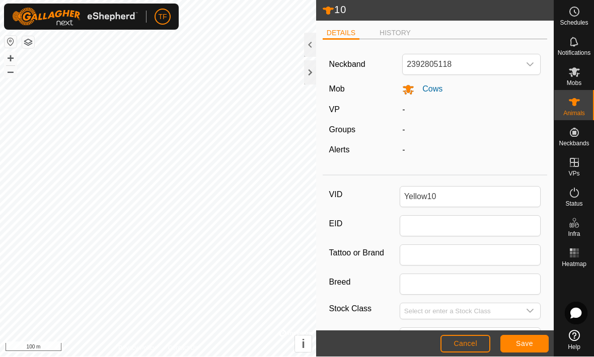
click at [535, 309] on div "dropdown trigger" at bounding box center [530, 312] width 20 height 16
click at [446, 278] on li "Yellow" at bounding box center [471, 273] width 140 height 20
type input "Yellow"
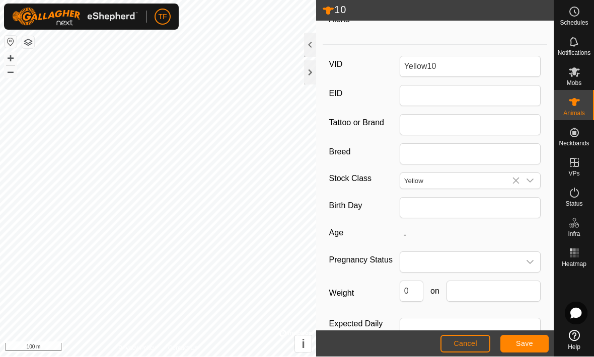
scroll to position [132, 0]
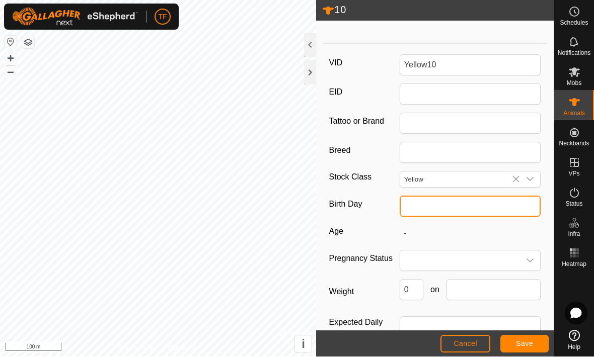
click at [485, 206] on input "text" at bounding box center [470, 206] width 141 height 21
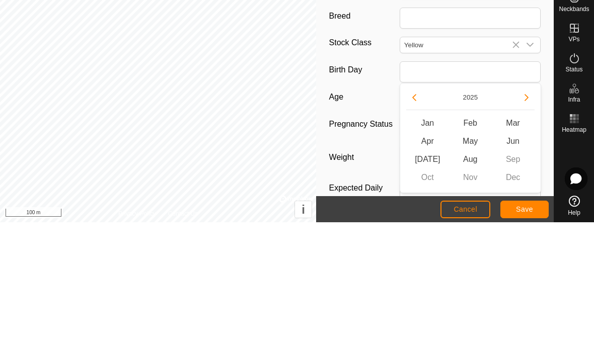
click at [416, 229] on icon "Previous Year" at bounding box center [414, 233] width 8 height 8
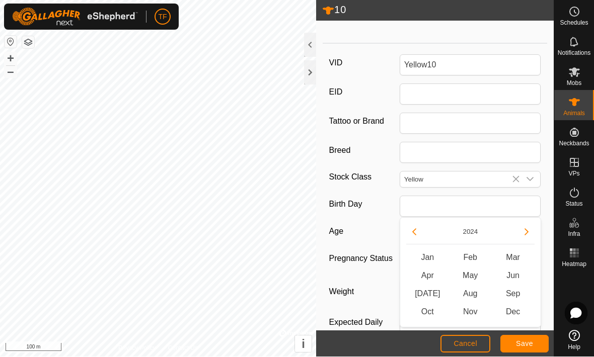
click at [414, 229] on icon "Previous Year" at bounding box center [414, 233] width 8 height 8
click at [413, 231] on icon "Previous Year" at bounding box center [414, 233] width 8 height 8
click at [416, 229] on icon "Previous Year" at bounding box center [414, 232] width 4 height 7
click at [480, 275] on span "May" at bounding box center [470, 276] width 43 height 18
type input "05/2021"
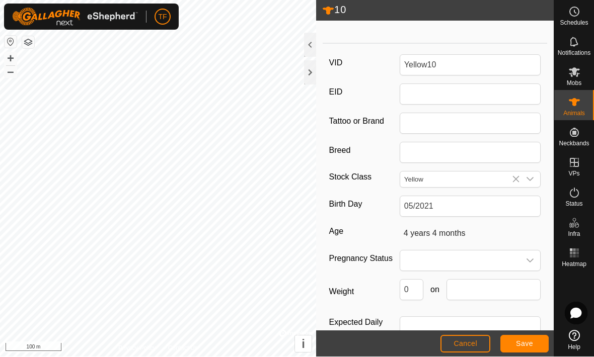
click at [528, 337] on button "Save" at bounding box center [524, 345] width 48 height 18
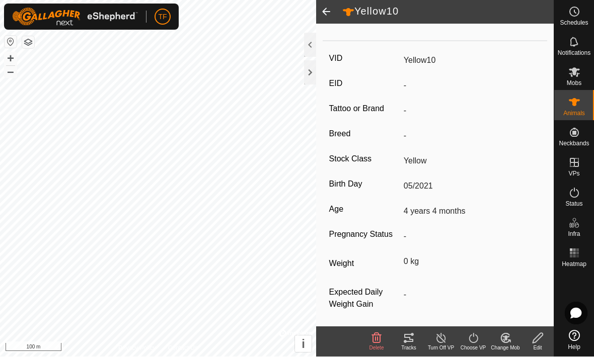
click at [336, 10] on span at bounding box center [326, 12] width 20 height 24
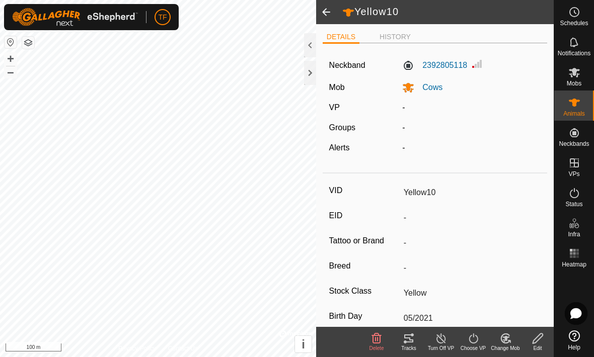
click at [329, 9] on span at bounding box center [326, 12] width 20 height 24
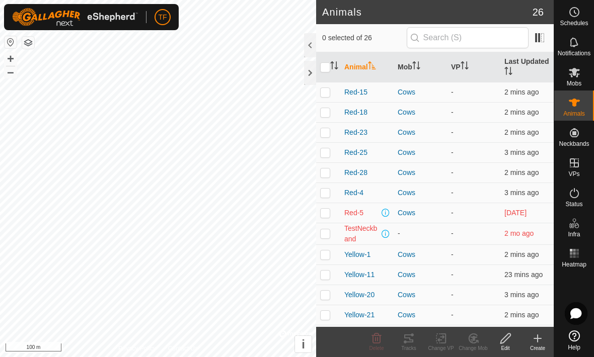
scroll to position [100, 0]
click at [314, 72] on div at bounding box center [310, 73] width 12 height 24
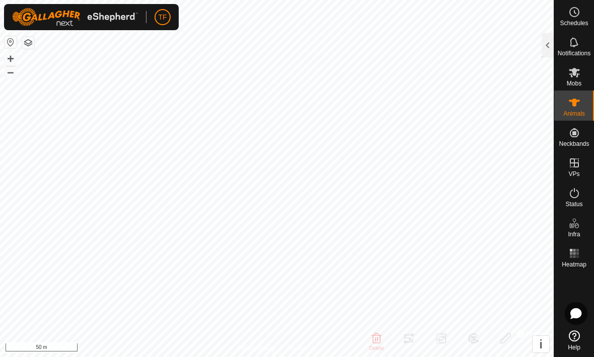
click at [544, 49] on div at bounding box center [548, 45] width 12 height 24
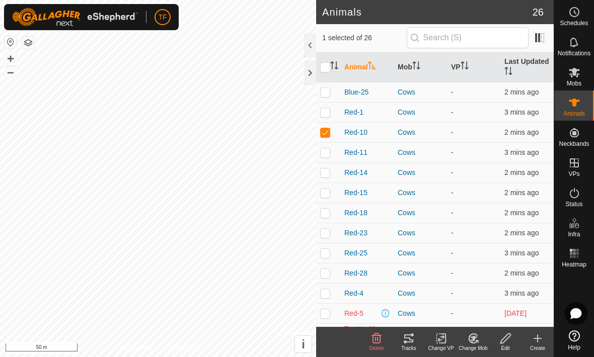
scroll to position [0, 0]
click at [315, 78] on div at bounding box center [310, 73] width 12 height 24
